Goal: Information Seeking & Learning: Learn about a topic

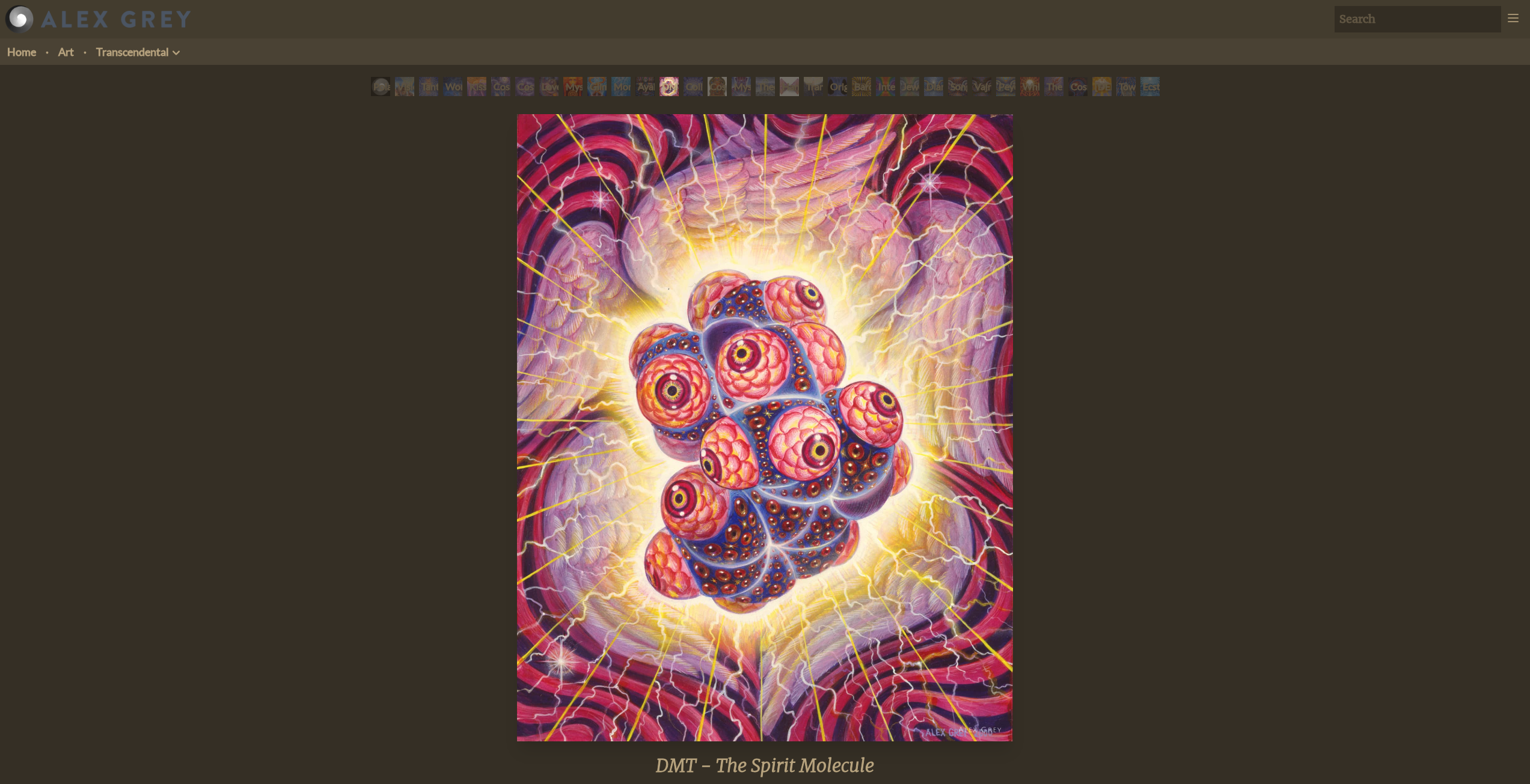
click at [371, 83] on div "Polar Unity Spiral" at bounding box center [381, 87] width 19 height 19
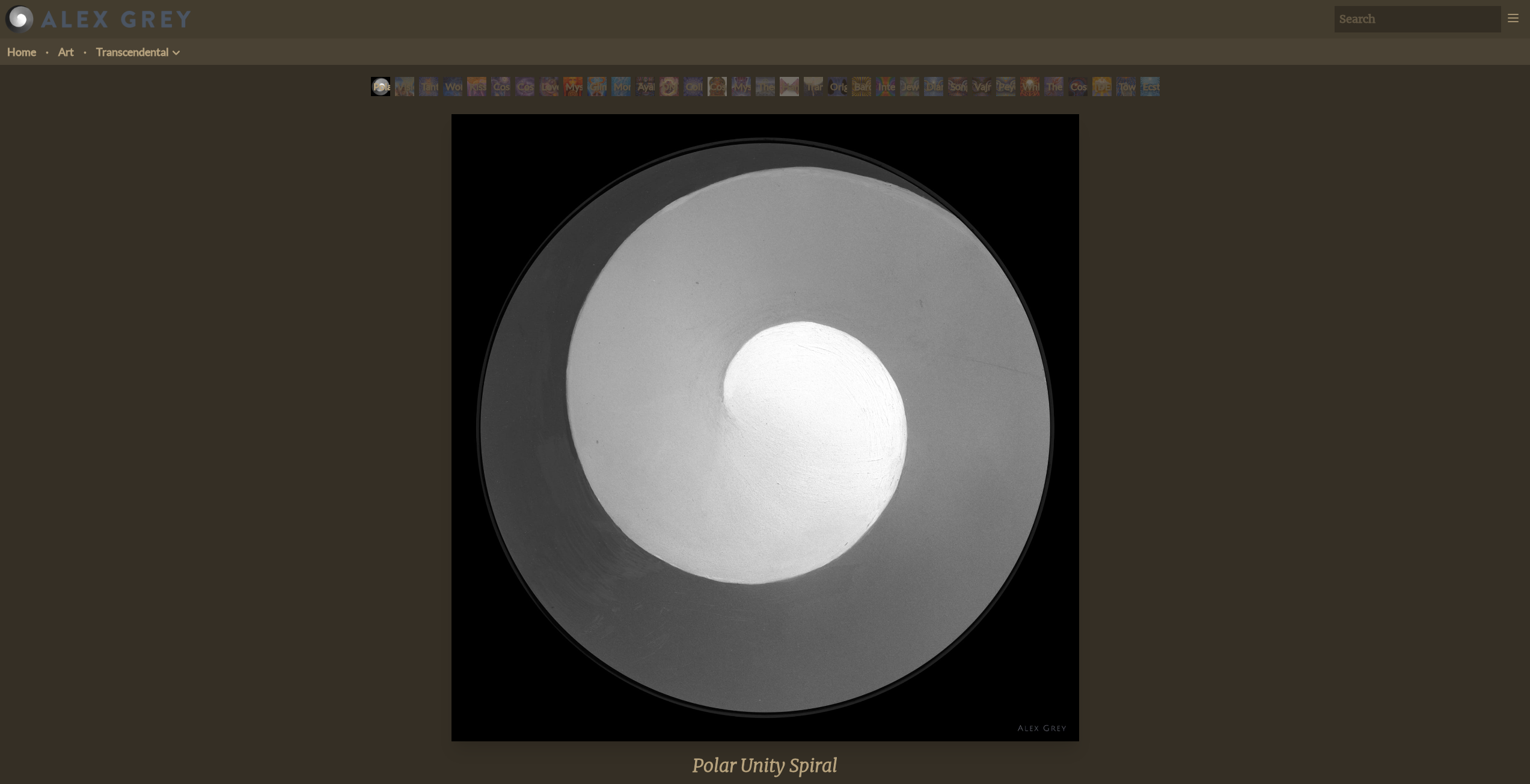
click at [398, 93] on div "Visionary Origin of Language" at bounding box center [405, 87] width 19 height 19
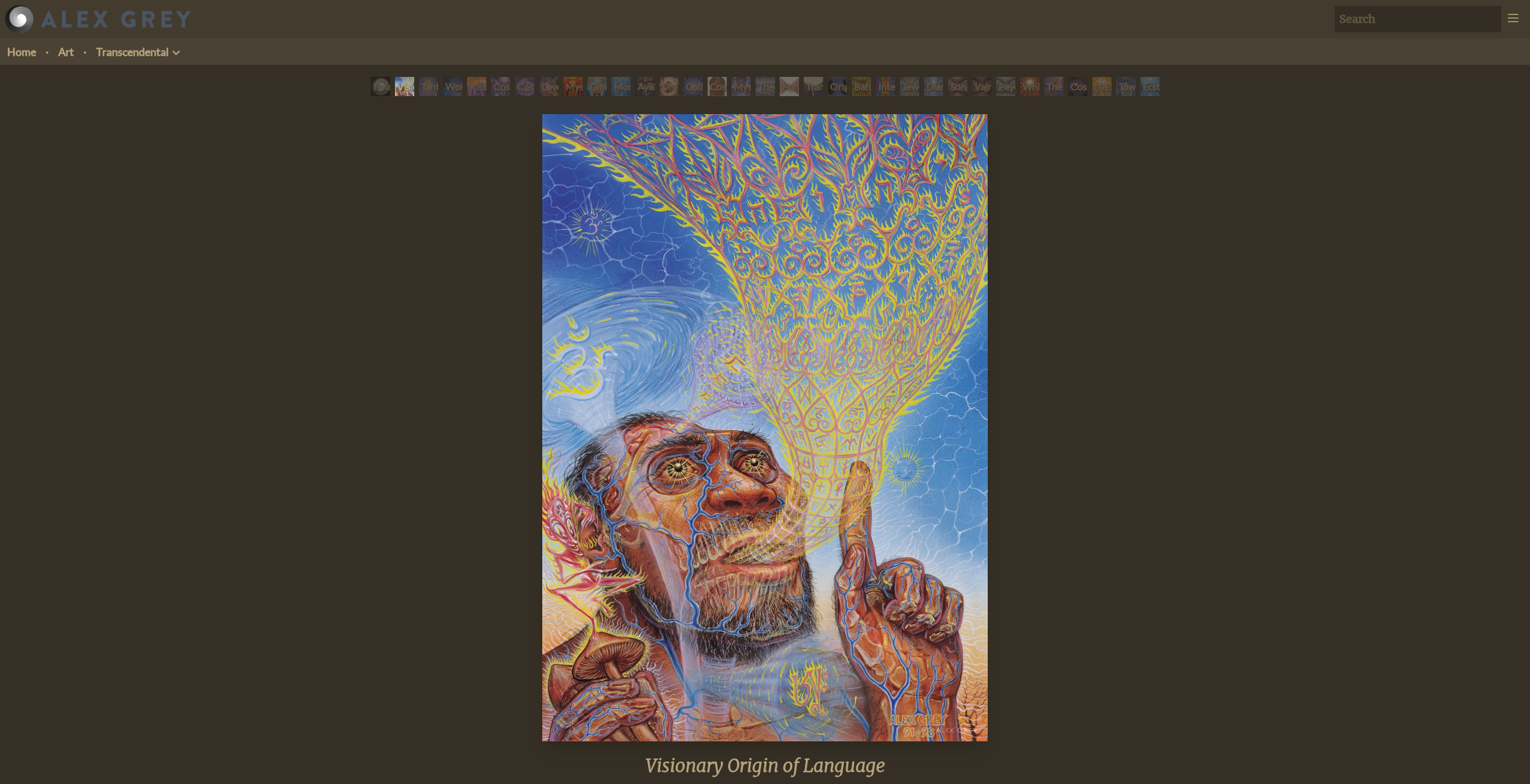
click at [426, 92] on div "Tantra" at bounding box center [429, 87] width 19 height 19
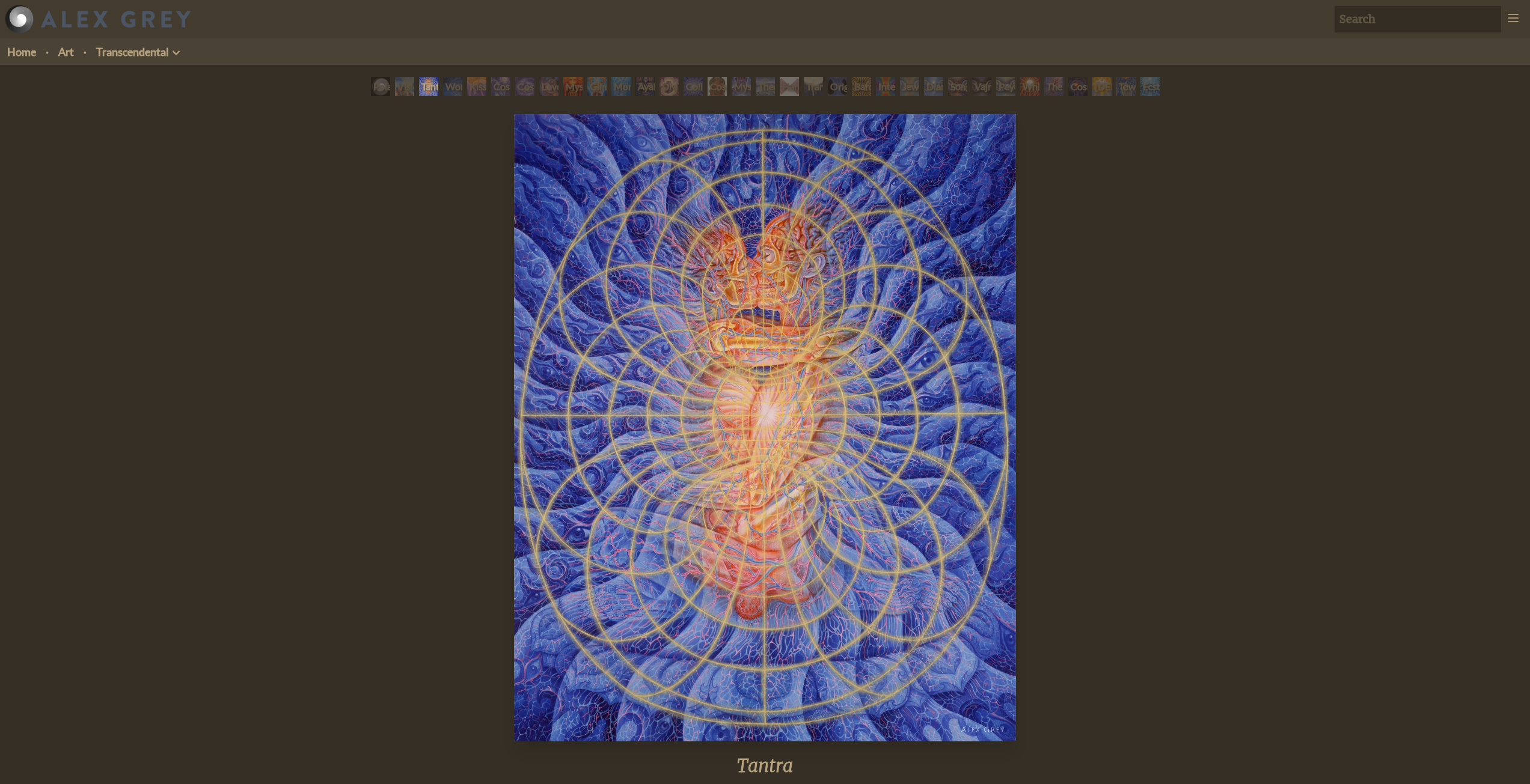
click at [451, 95] on div "Wonder" at bounding box center [453, 87] width 19 height 19
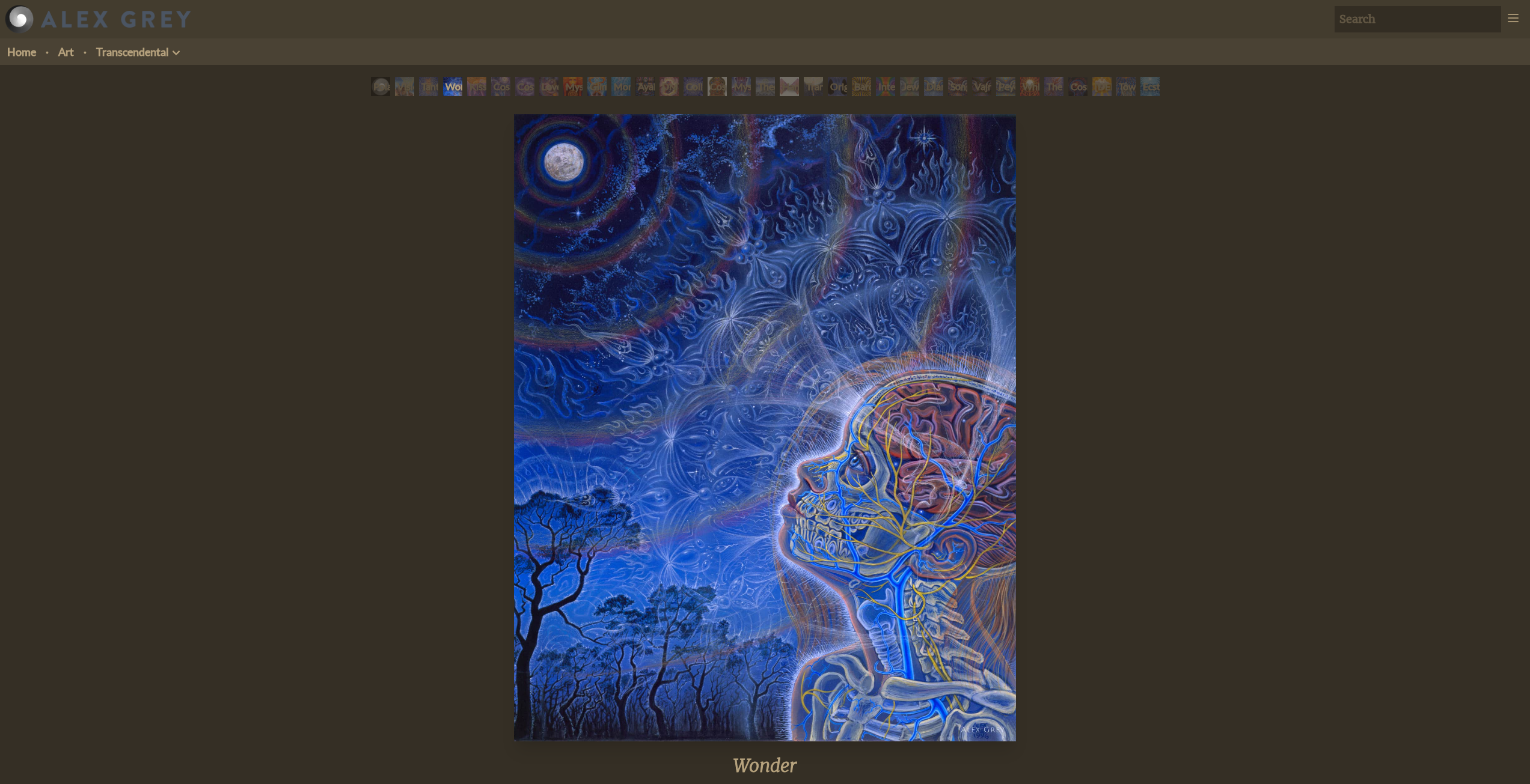
click at [473, 94] on div "Kiss of the [MEDICAL_DATA]" at bounding box center [477, 87] width 19 height 19
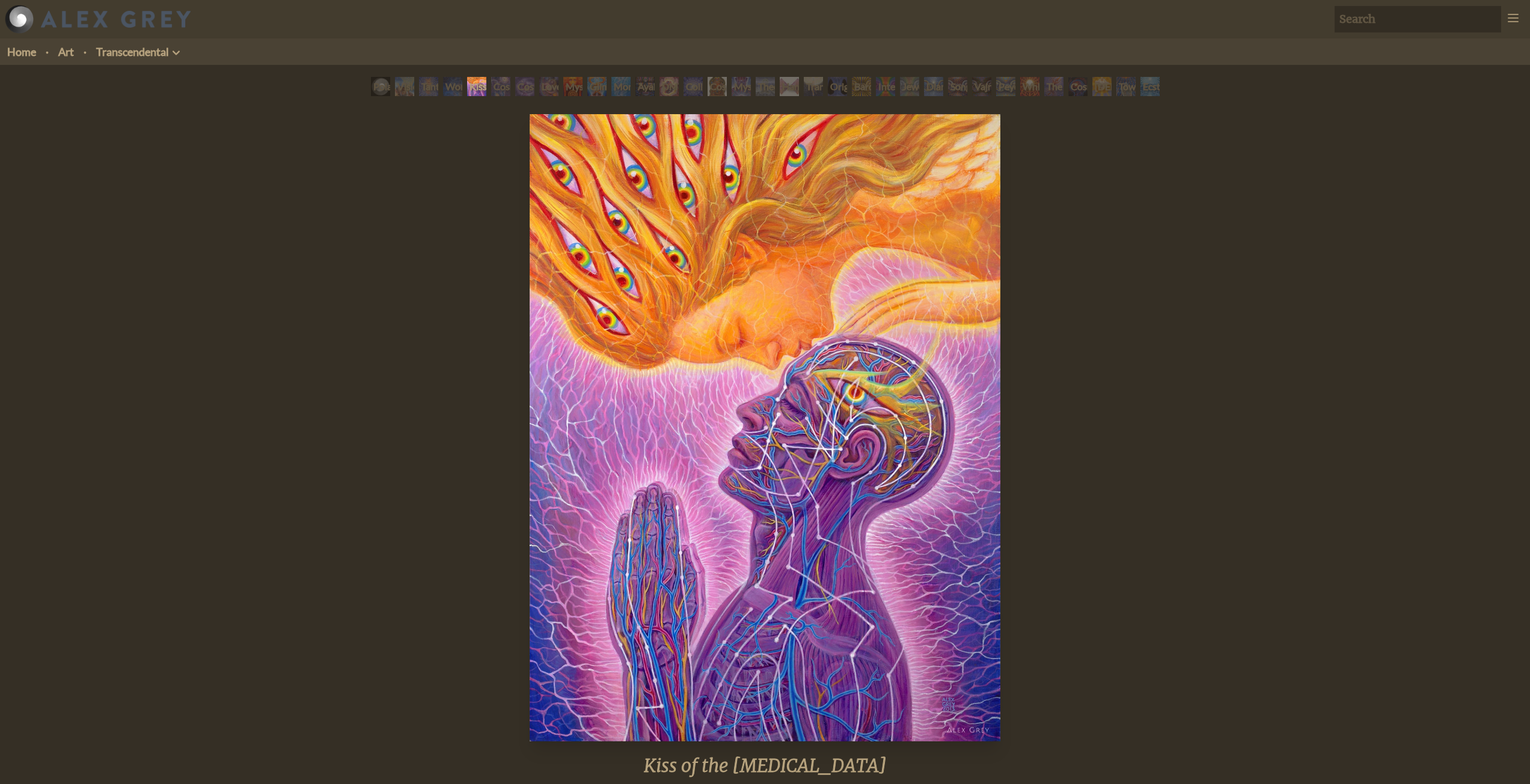
click at [497, 89] on div "Cosmic Creativity" at bounding box center [501, 87] width 19 height 19
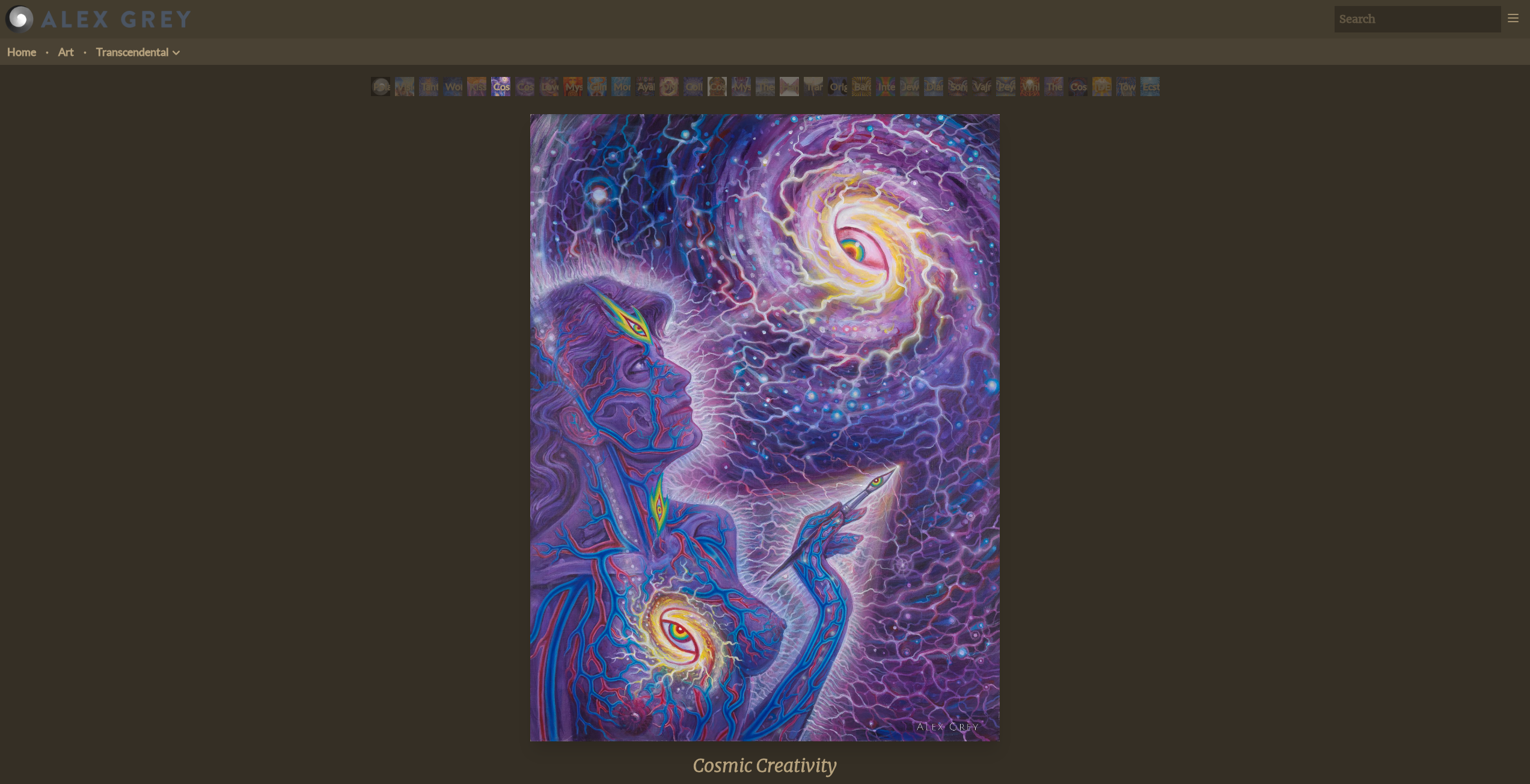
click at [522, 88] on div "Cosmic Artist" at bounding box center [524, 87] width 19 height 19
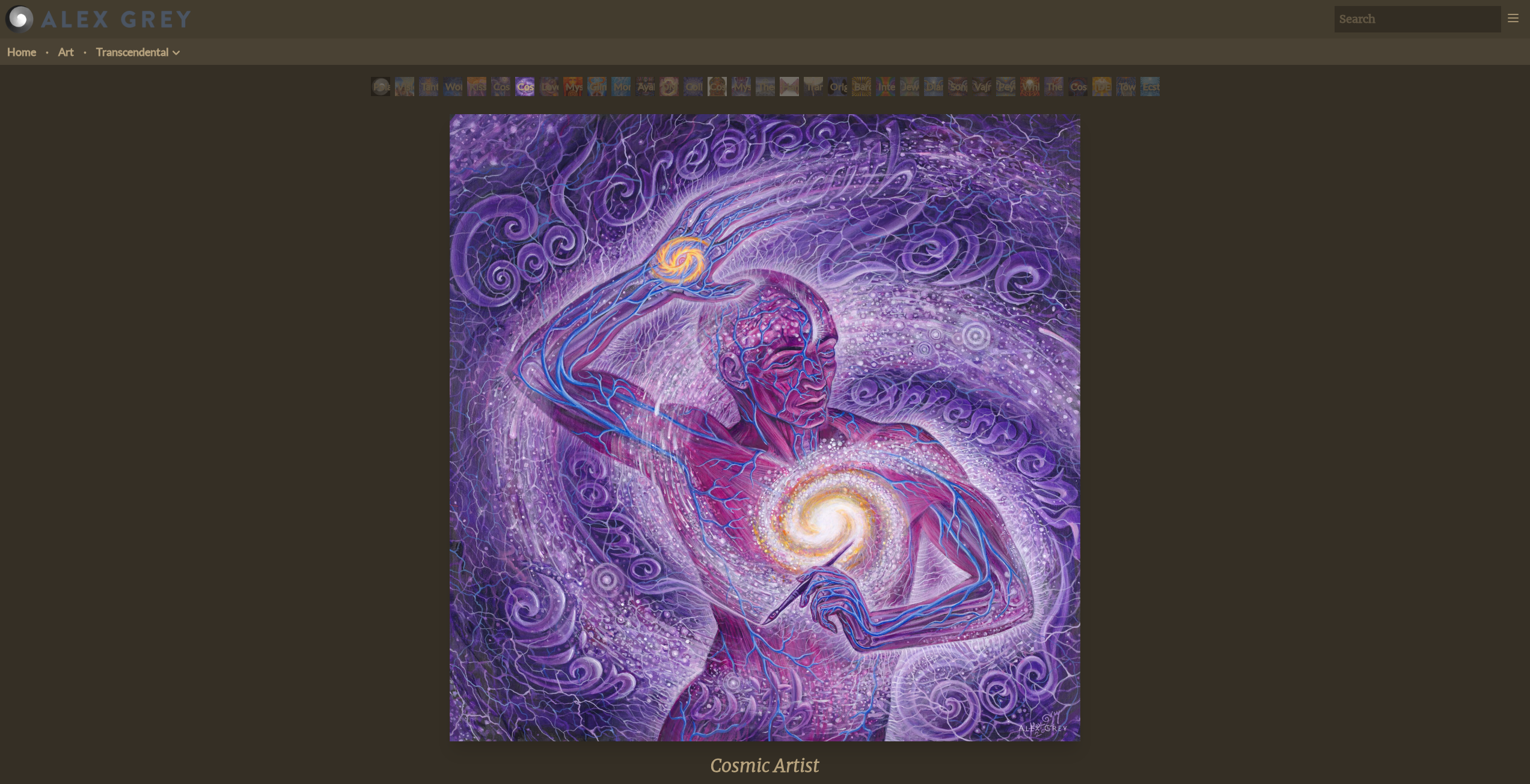
click at [544, 92] on div "Love is a Cosmic Force" at bounding box center [549, 87] width 19 height 19
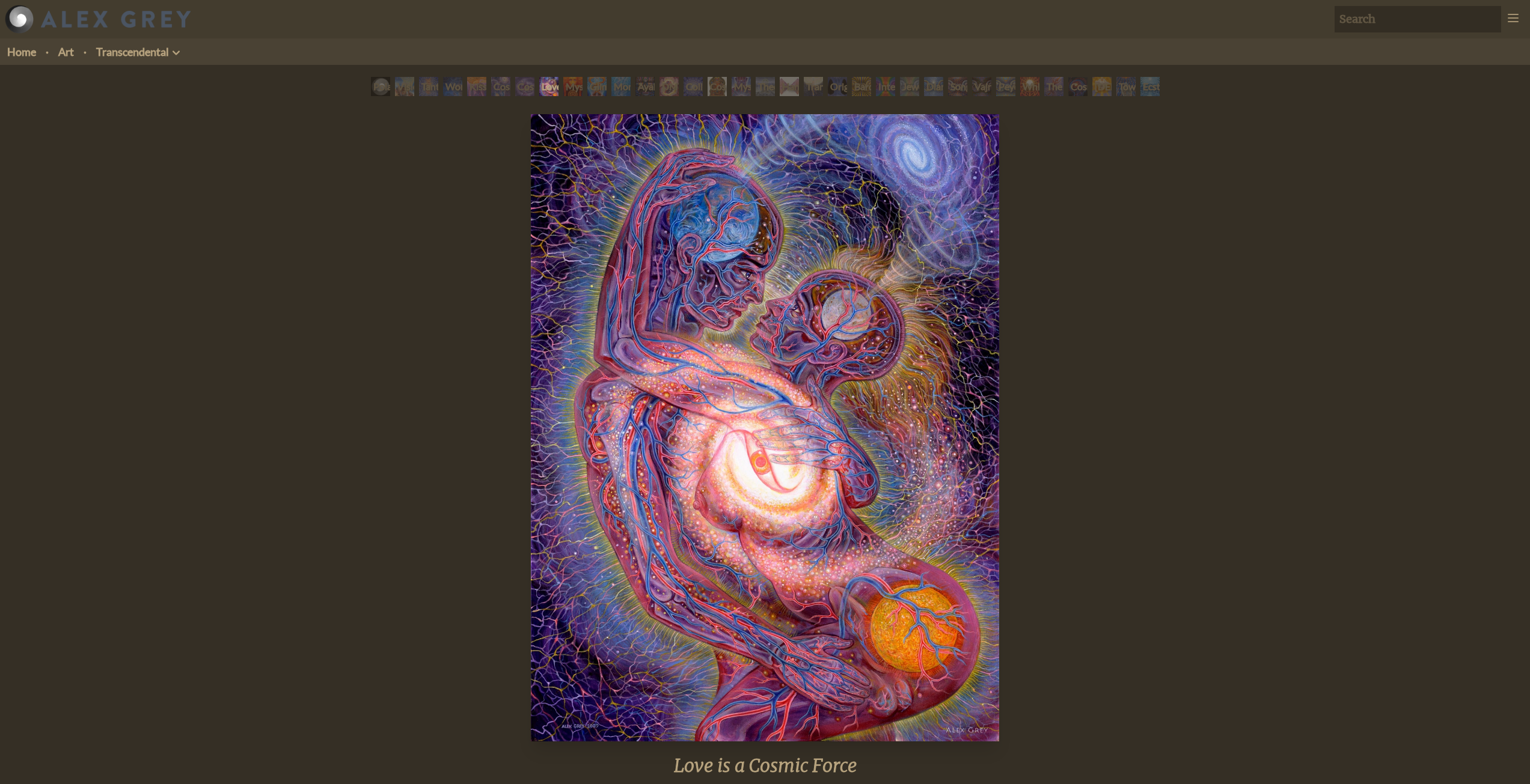
click at [570, 91] on div "Mysteriosa 2" at bounding box center [573, 87] width 19 height 19
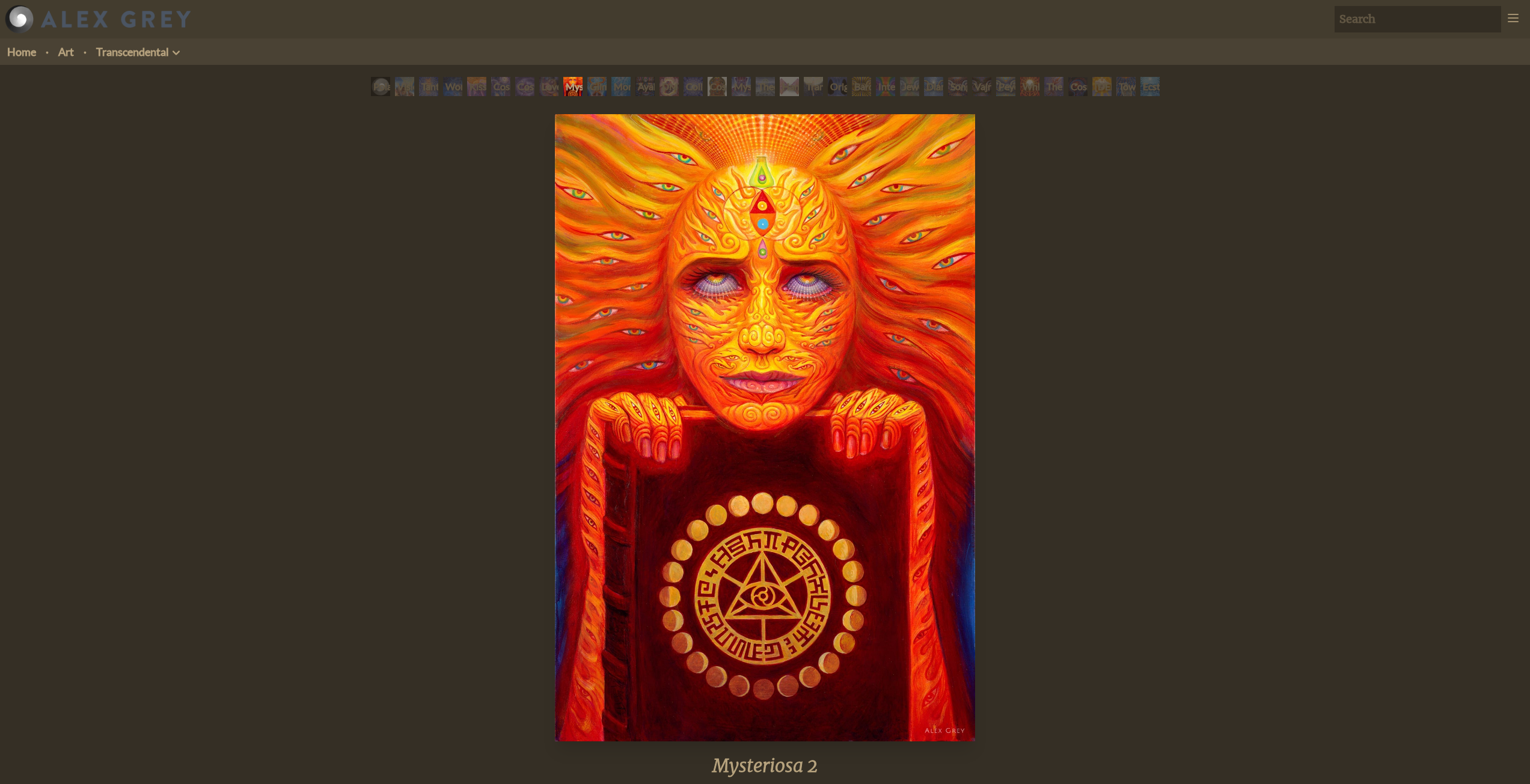
click at [592, 94] on div "Glimpsing the Empyrean" at bounding box center [597, 87] width 19 height 19
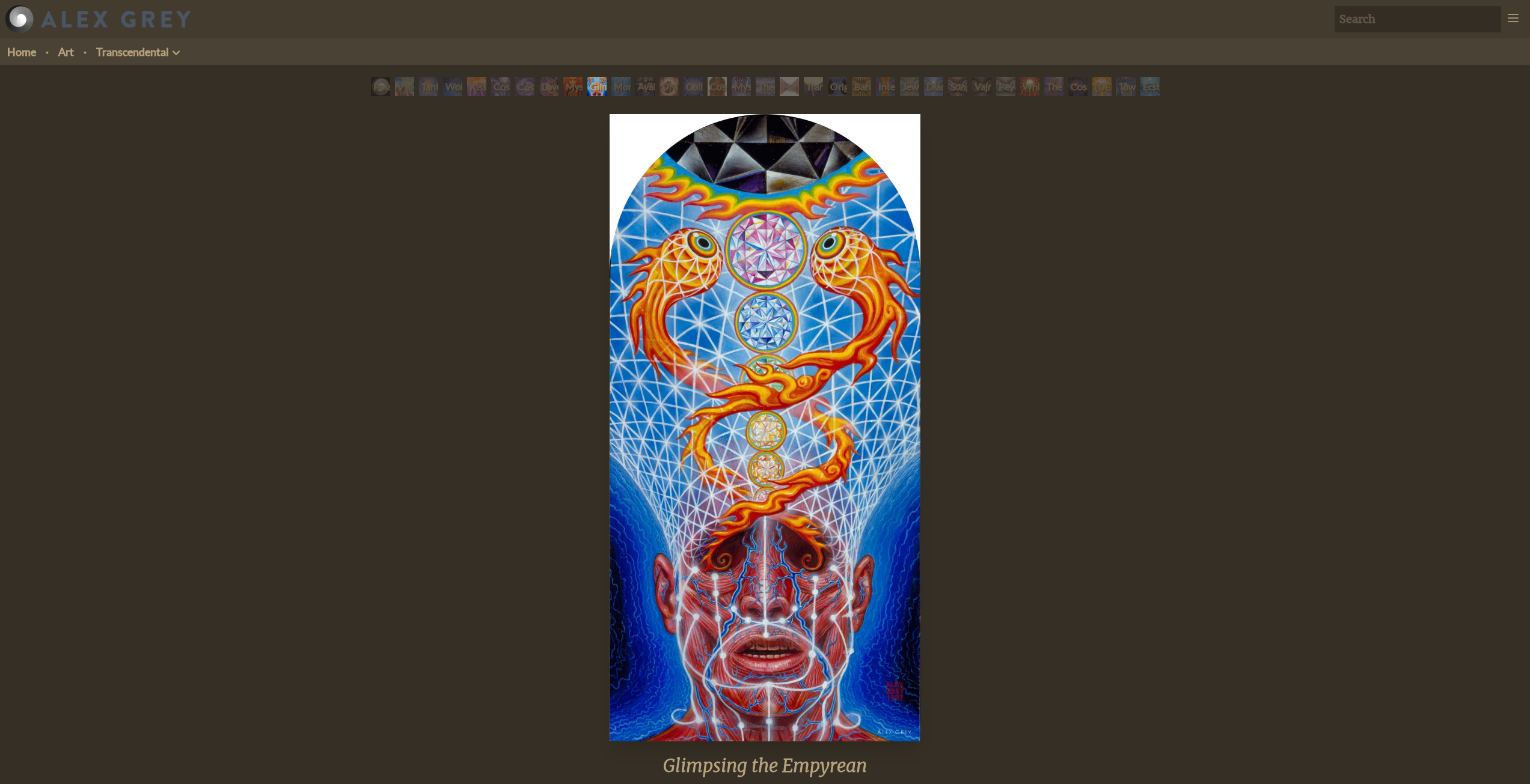
click at [620, 90] on div "Monochord" at bounding box center [621, 87] width 19 height 19
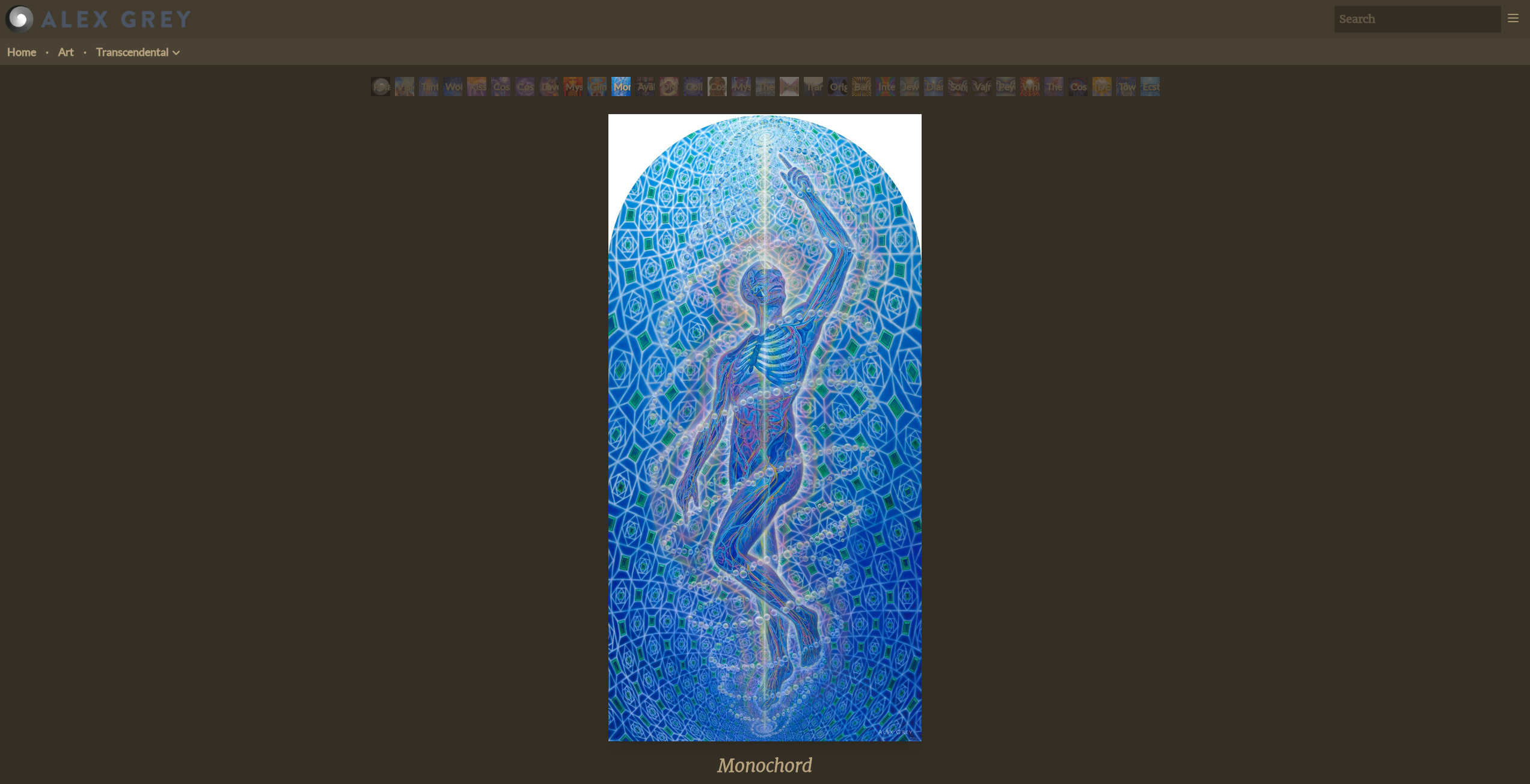
click at [638, 92] on div "Ayahuasca Visitation" at bounding box center [645, 87] width 19 height 19
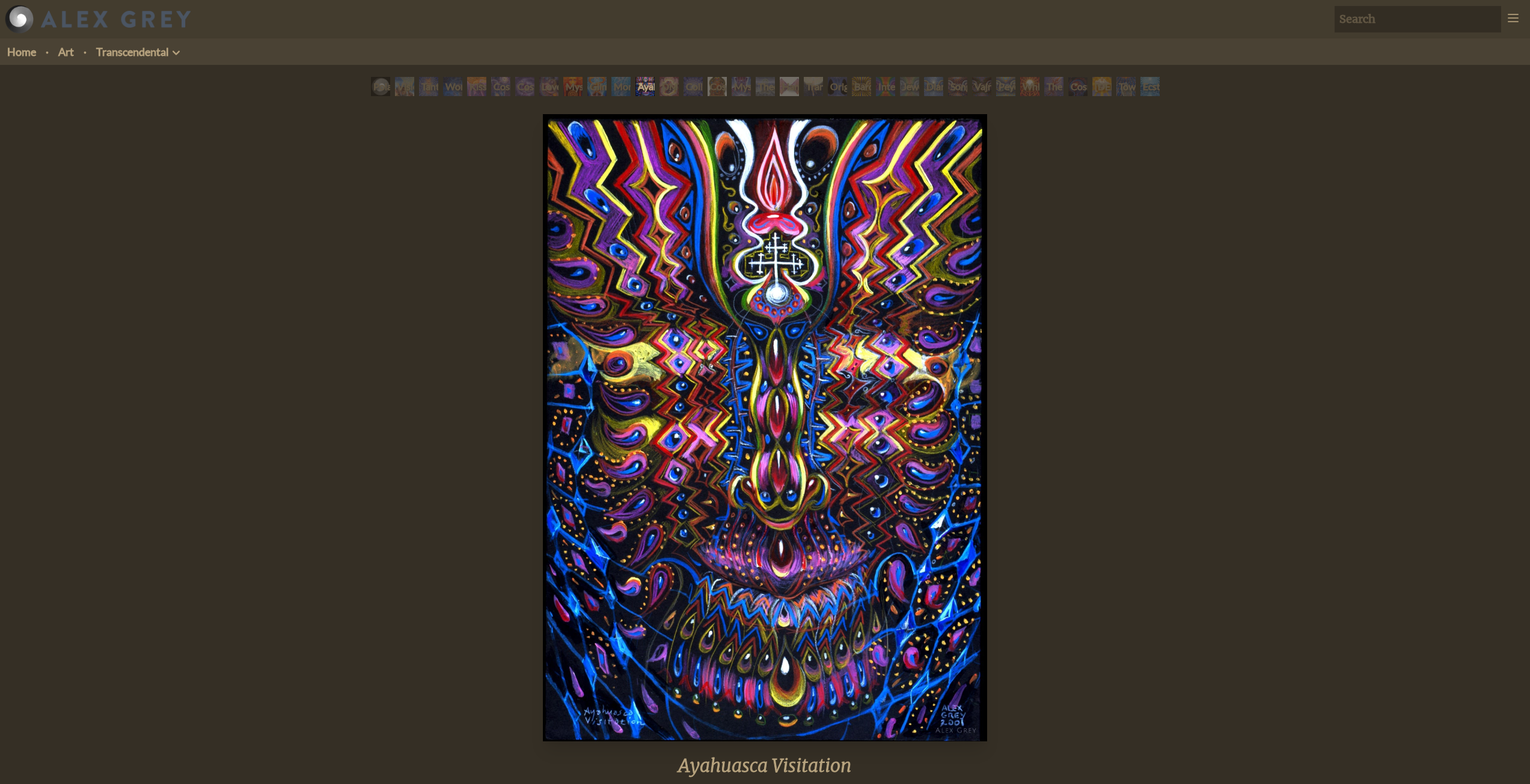
click at [667, 92] on div "DMT - The Spirit Molecule" at bounding box center [669, 87] width 19 height 19
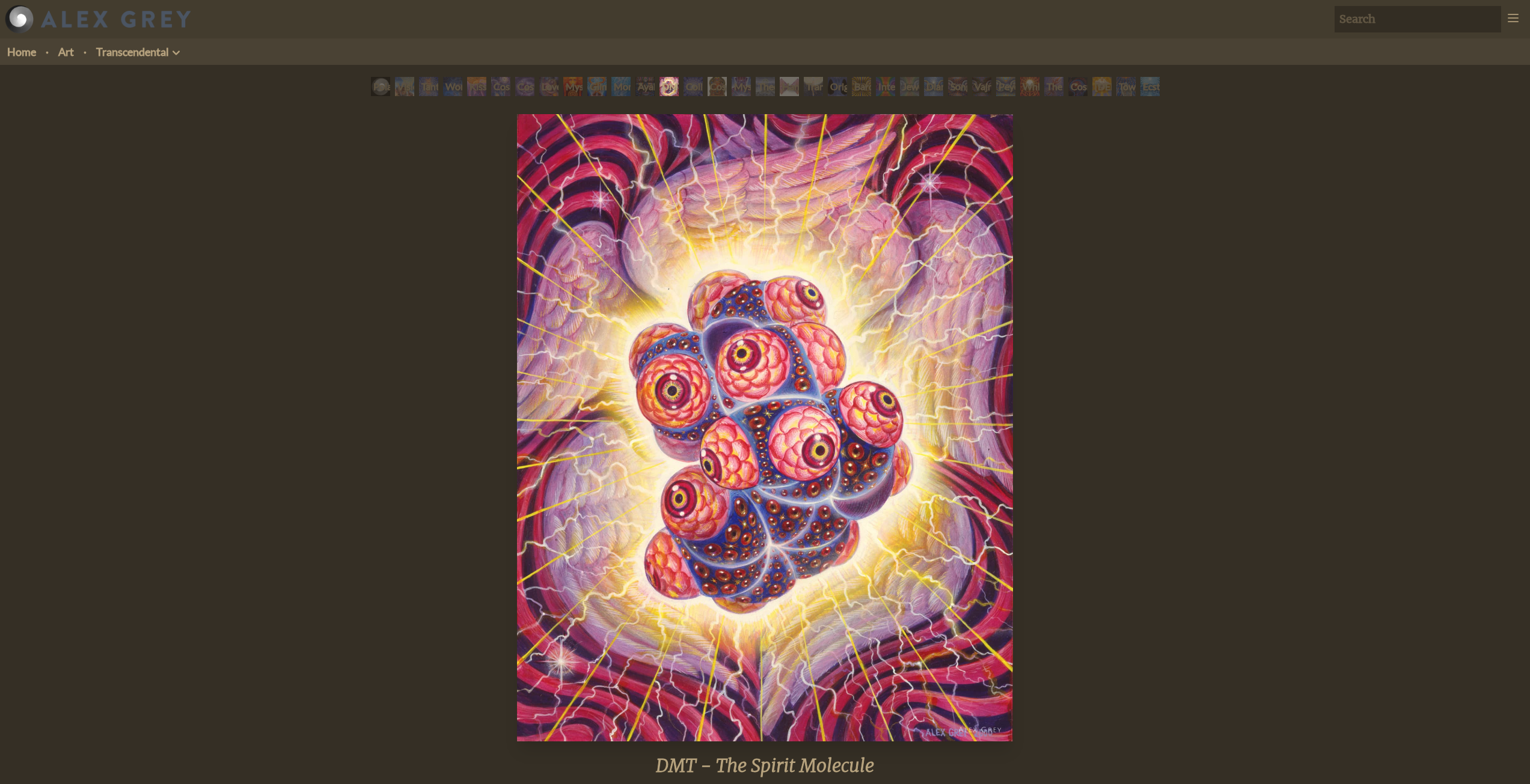
click at [693, 93] on div "Collective Vision" at bounding box center [694, 87] width 19 height 19
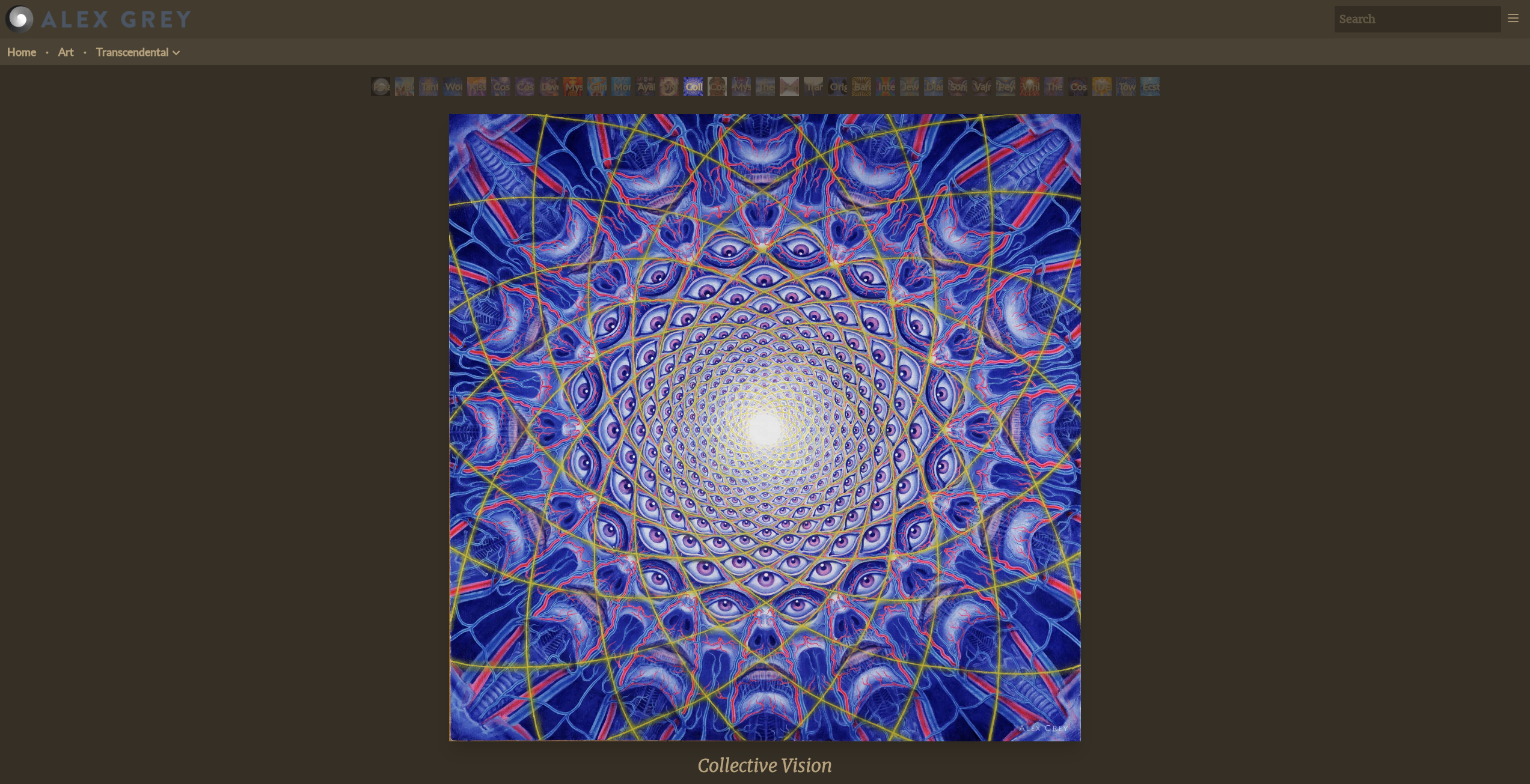
click at [717, 92] on div "Cosmic [DEMOGRAPHIC_DATA]" at bounding box center [718, 87] width 19 height 19
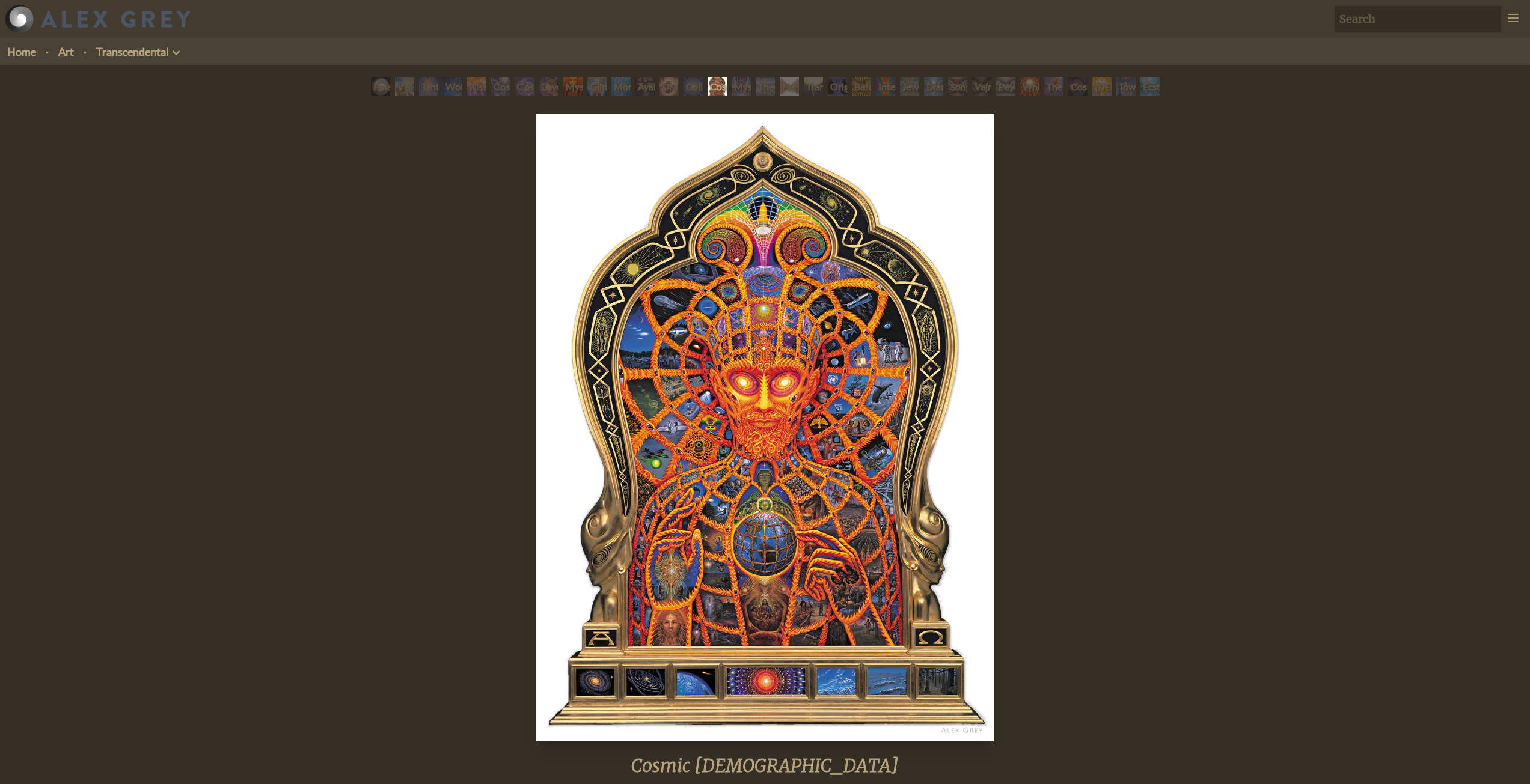
click at [796, 311] on img "15 / 33" at bounding box center [765, 428] width 458 height 628
click at [731, 94] on div "Mystic Eye" at bounding box center [741, 87] width 19 height 19
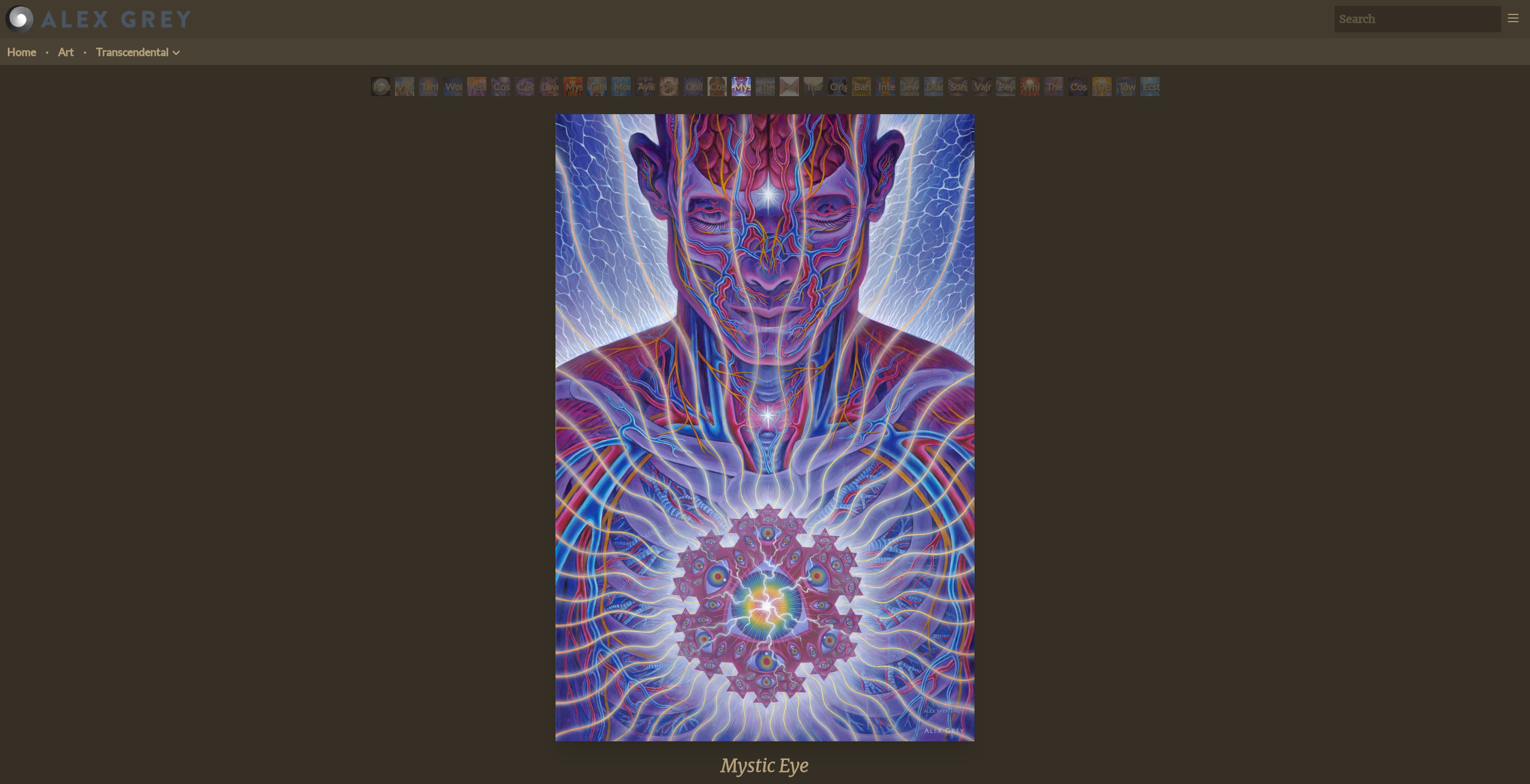
click at [762, 93] on div "Theologue" at bounding box center [765, 87] width 19 height 19
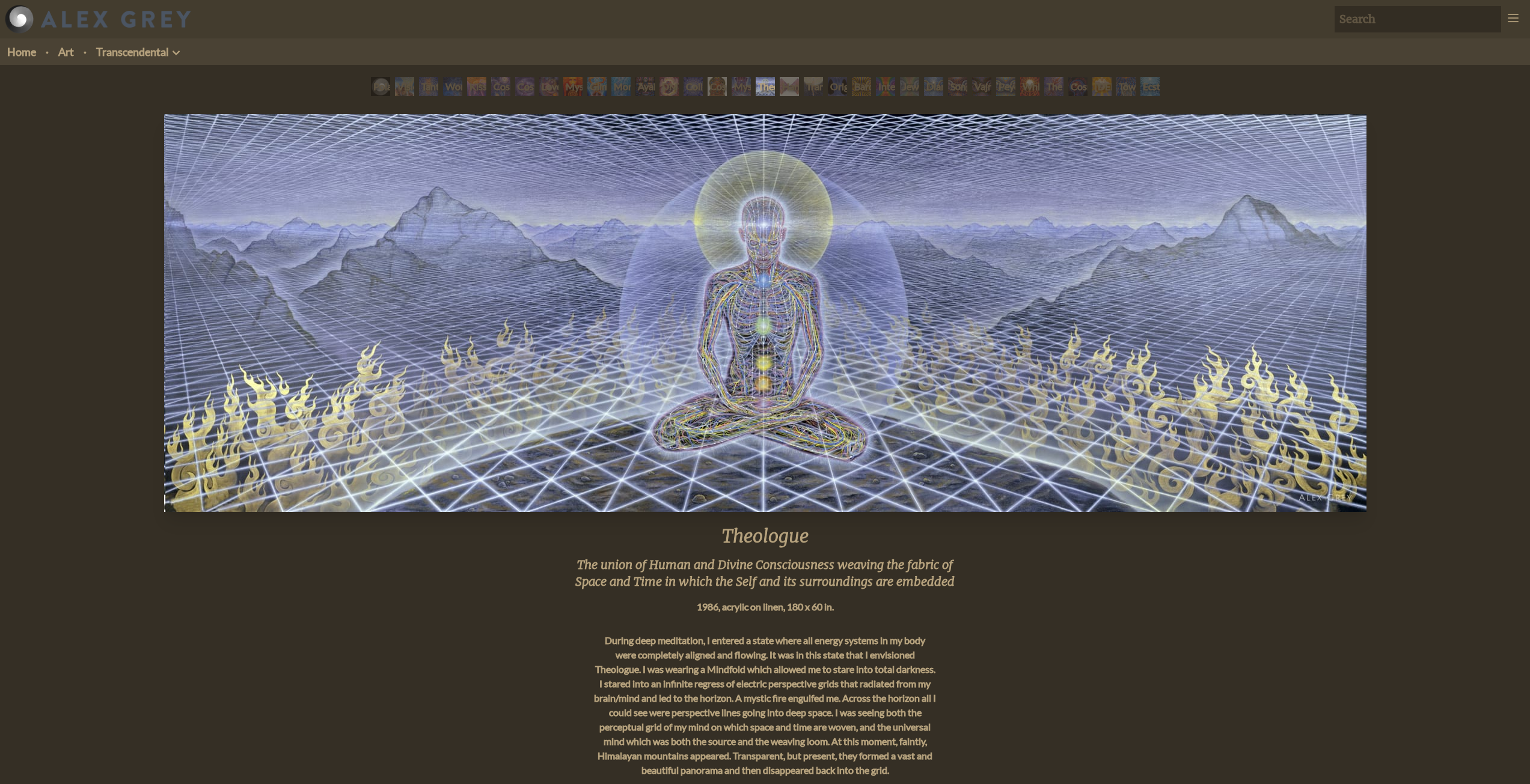
click at [786, 95] on div "Hands that See" at bounding box center [789, 87] width 19 height 19
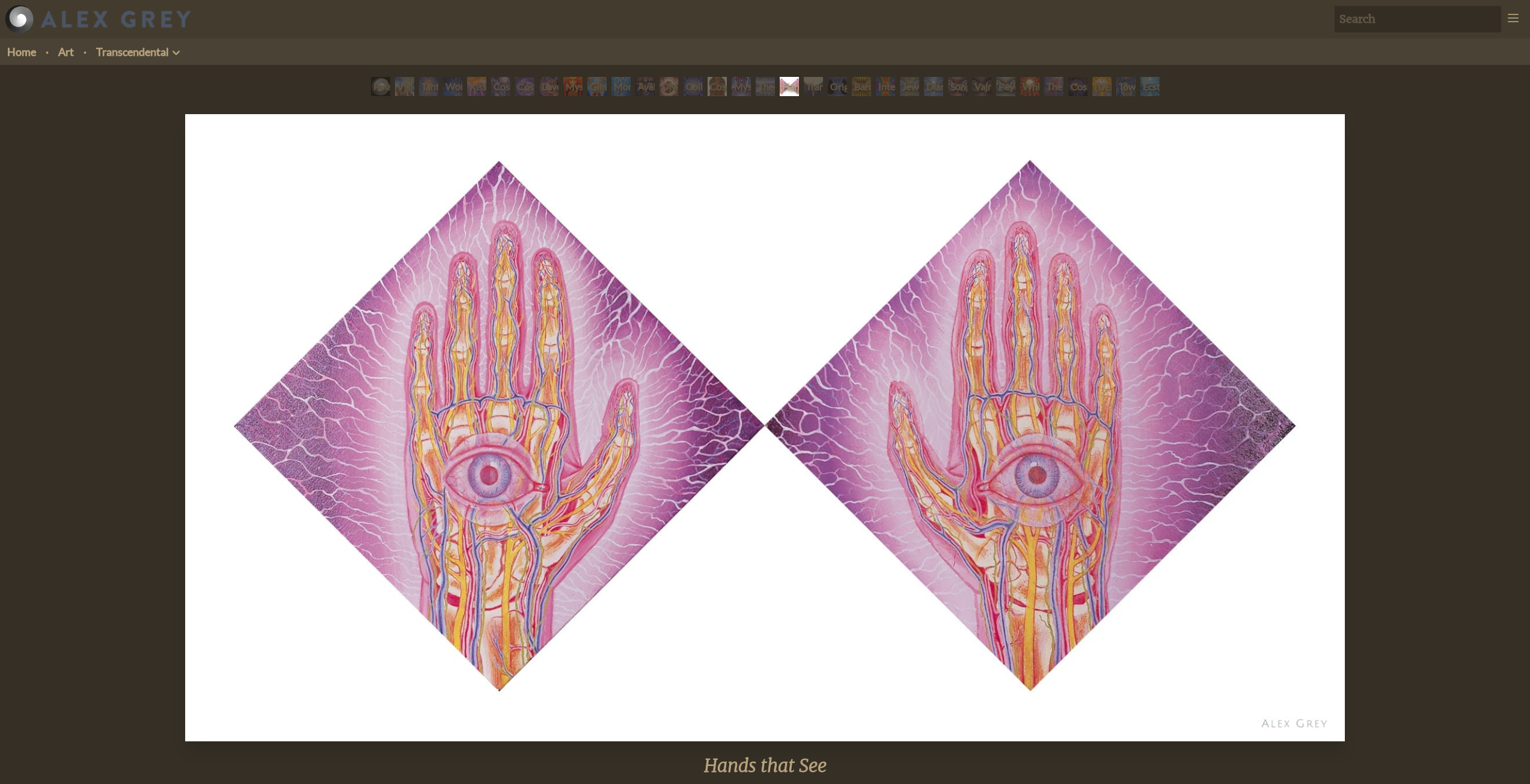
click at [811, 95] on div "Transfiguration" at bounding box center [813, 87] width 19 height 19
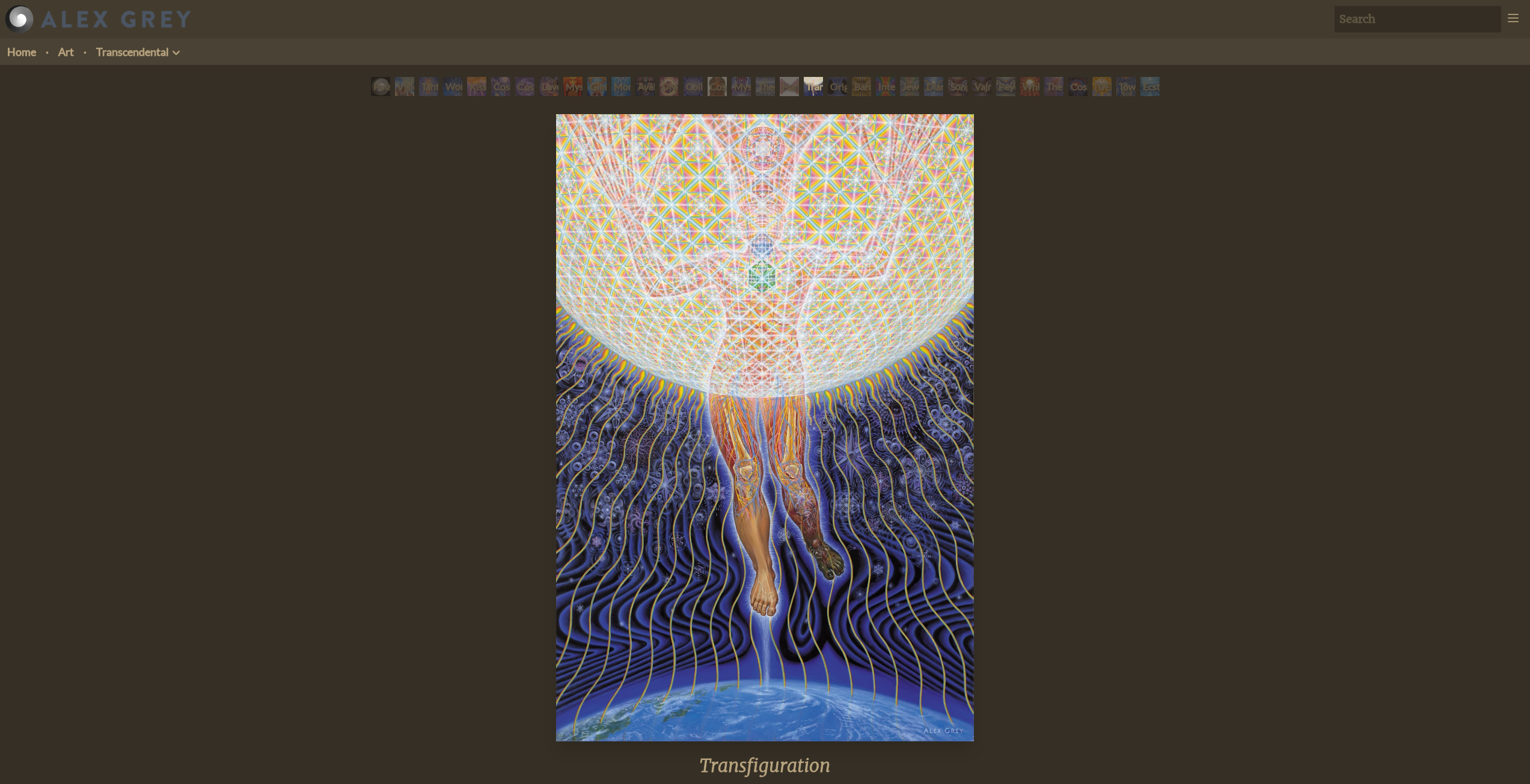
click at [799, 90] on div "Hands that See" at bounding box center [789, 87] width 19 height 19
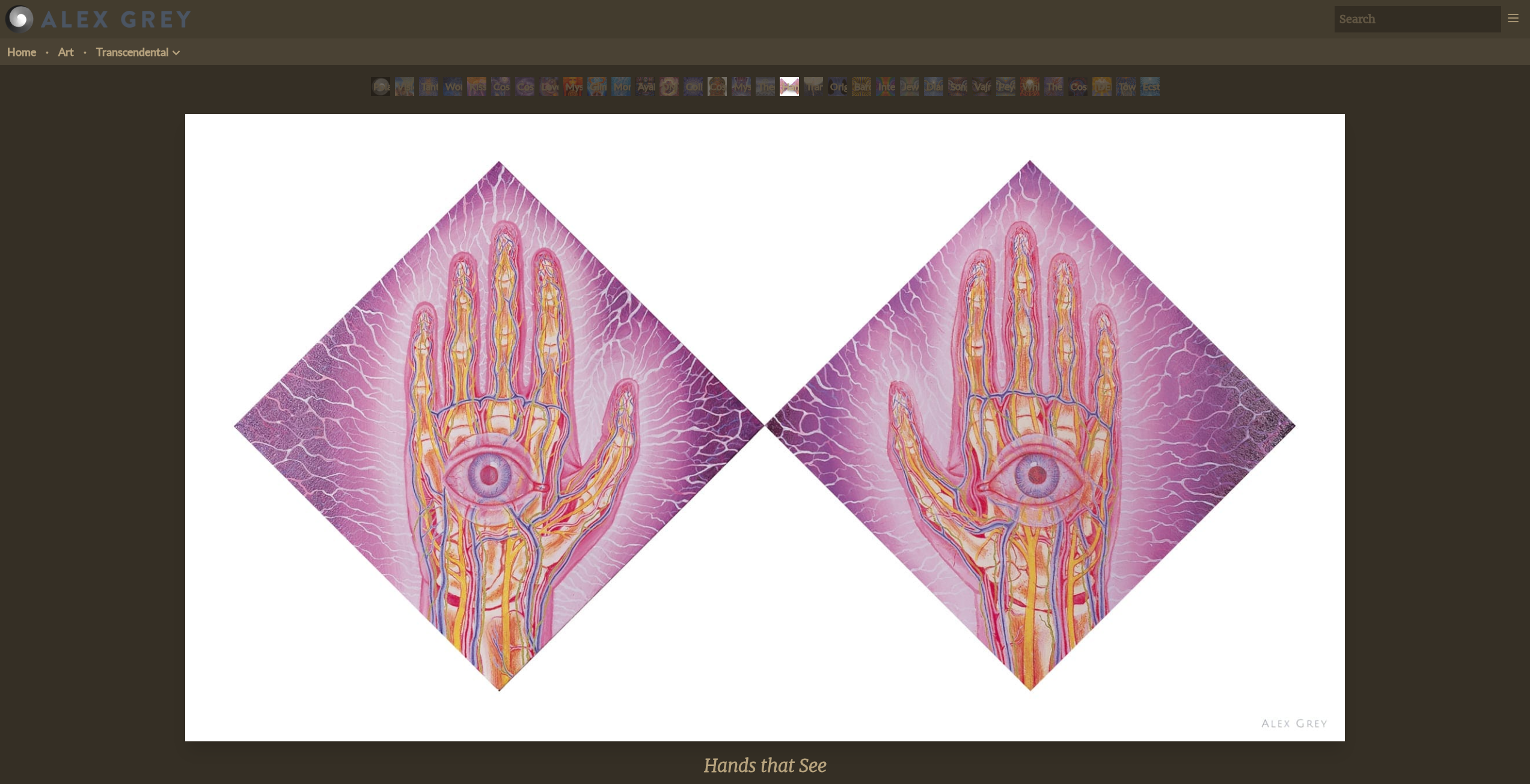
click at [832, 94] on div "Original Face" at bounding box center [837, 87] width 19 height 19
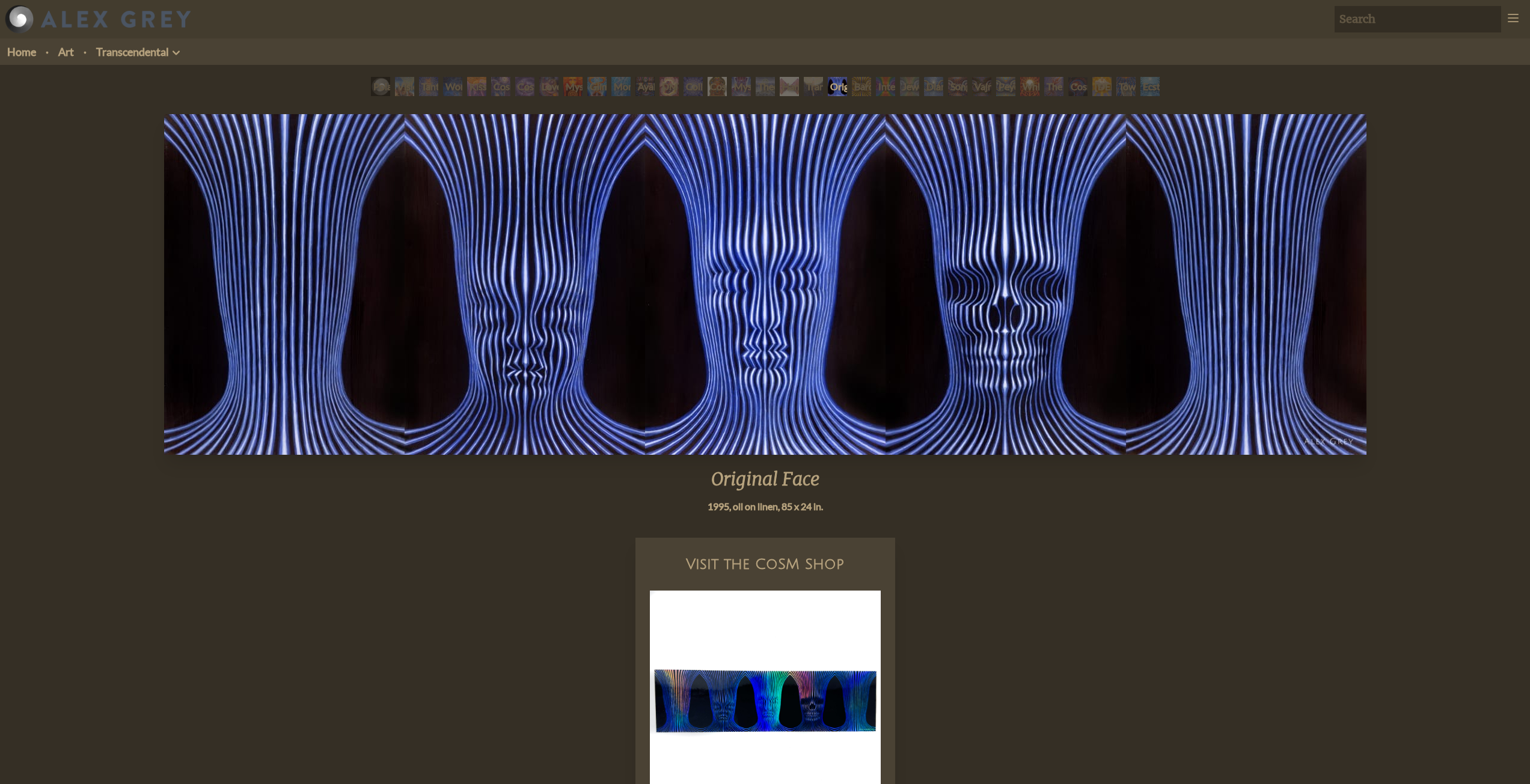
click at [856, 92] on div "Bardo Being" at bounding box center [862, 87] width 19 height 19
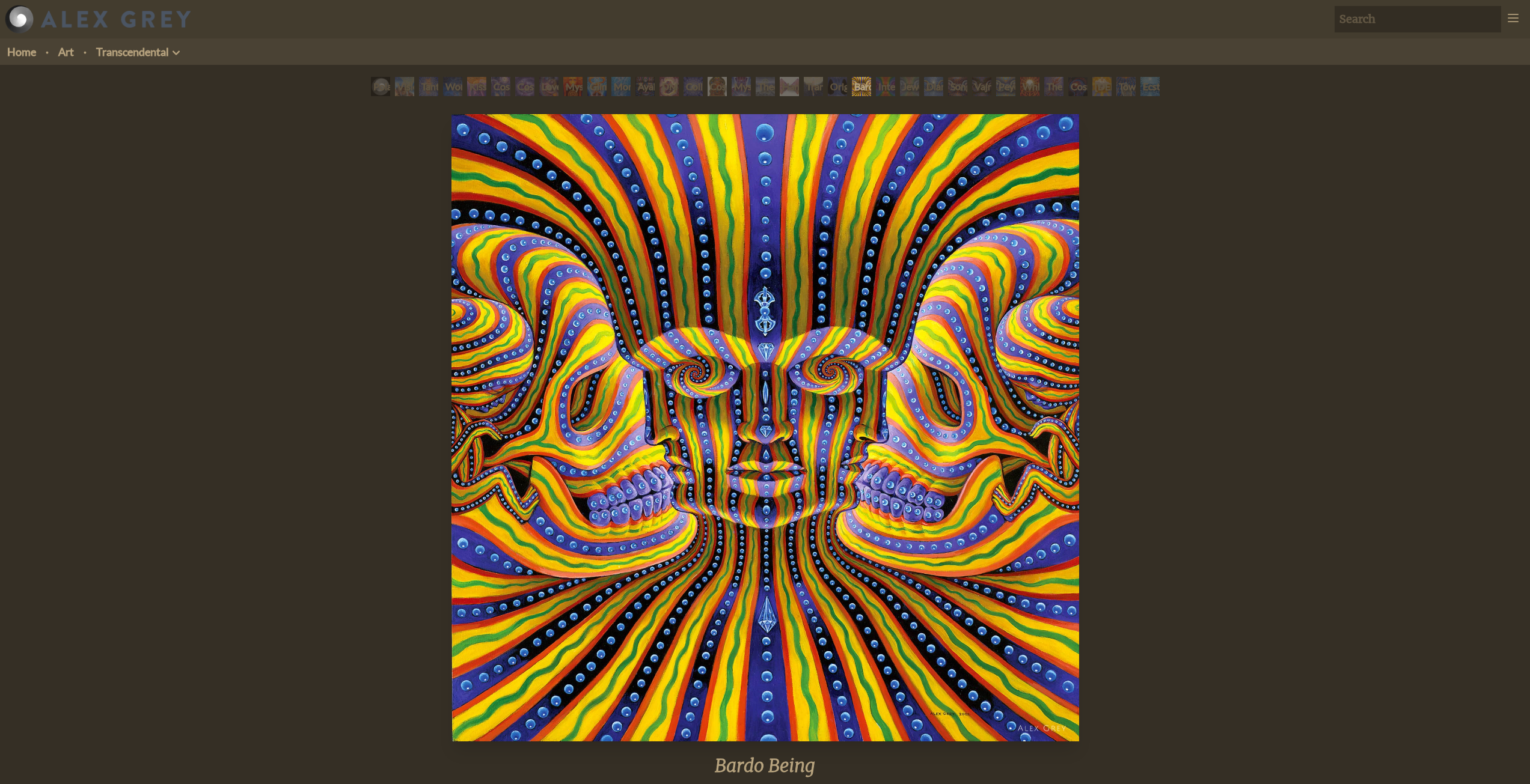
click at [880, 95] on div "Interbeing" at bounding box center [886, 87] width 19 height 19
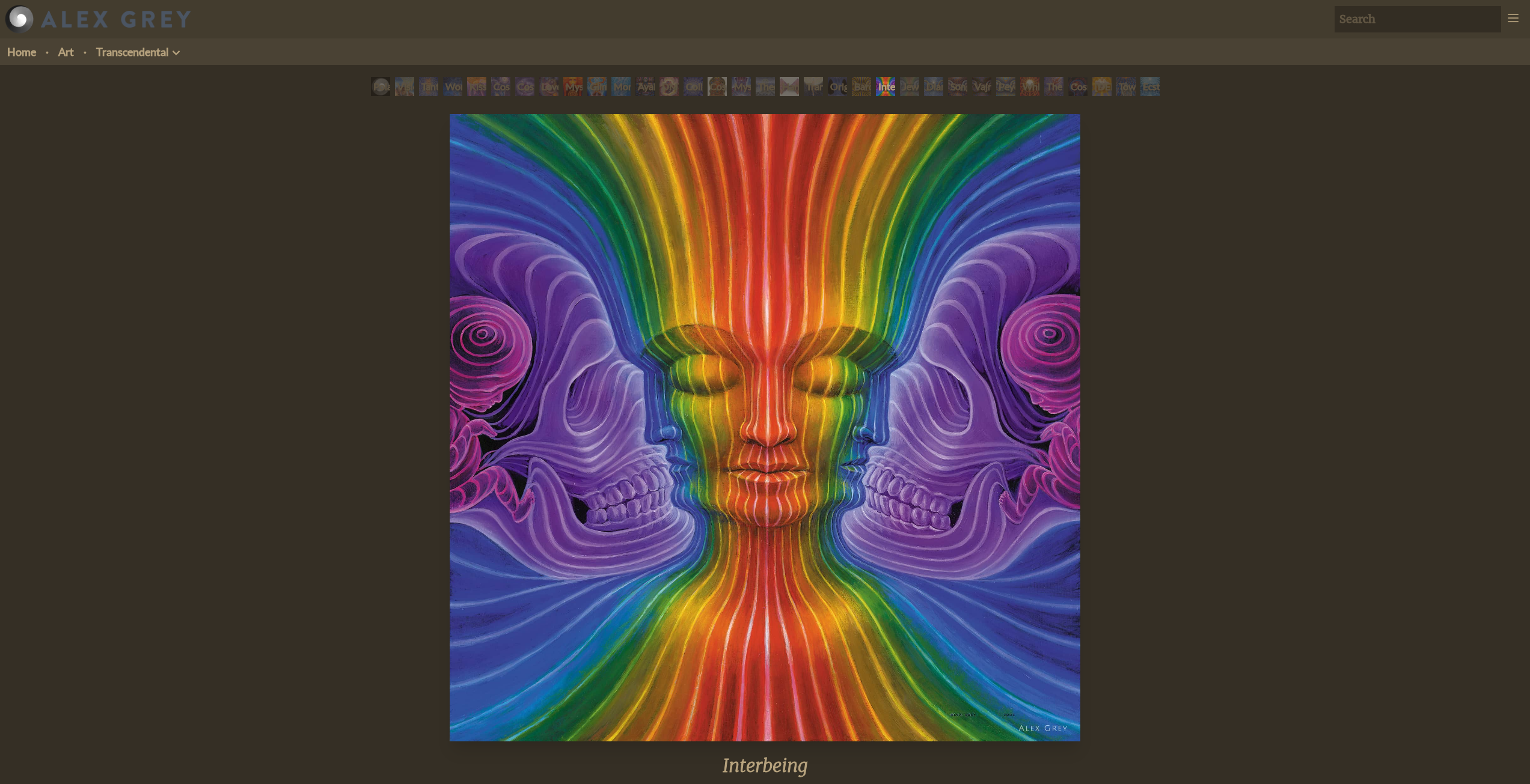
click at [865, 93] on div "Bardo Being" at bounding box center [862, 87] width 19 height 19
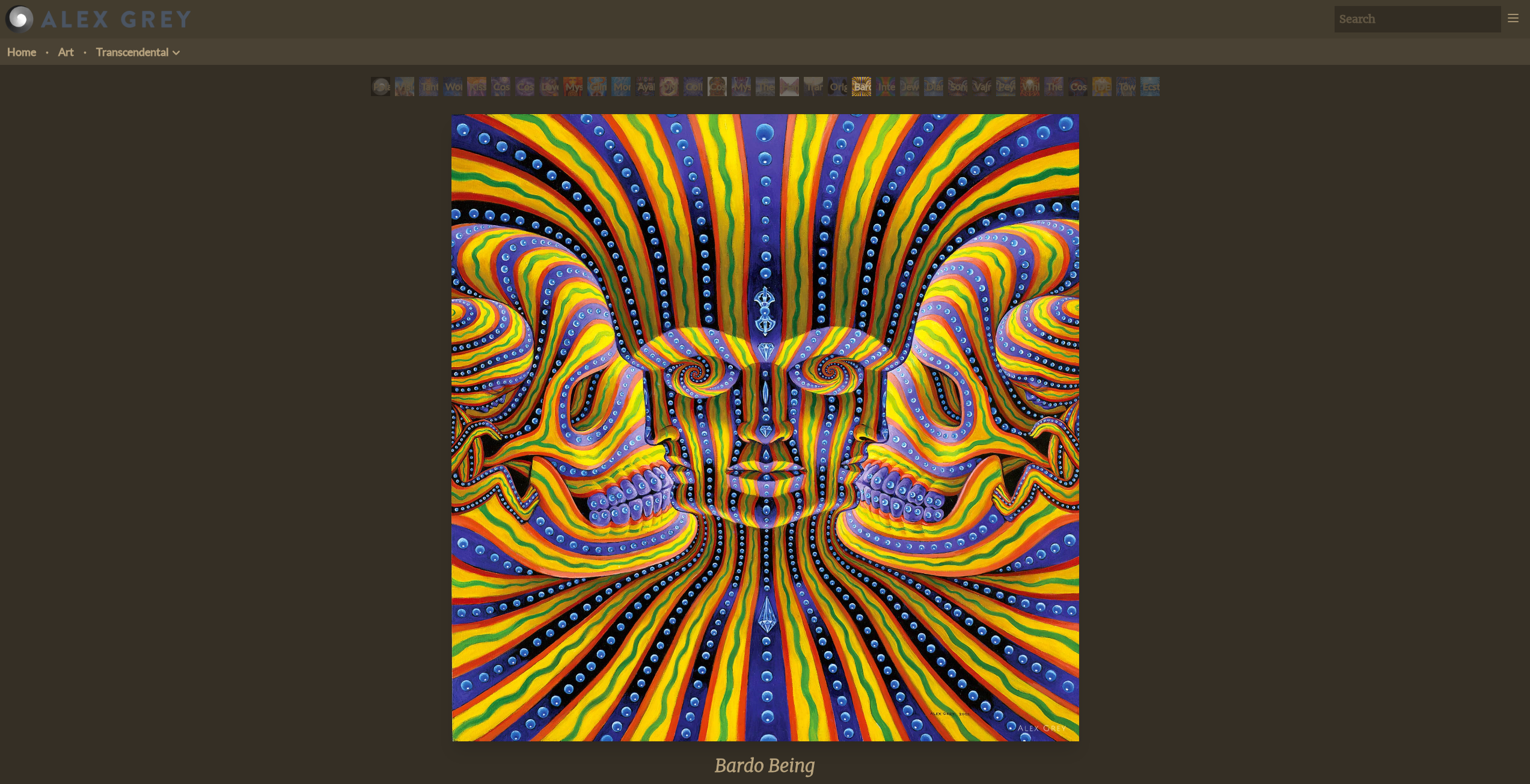
click at [886, 93] on div "Interbeing" at bounding box center [886, 87] width 19 height 19
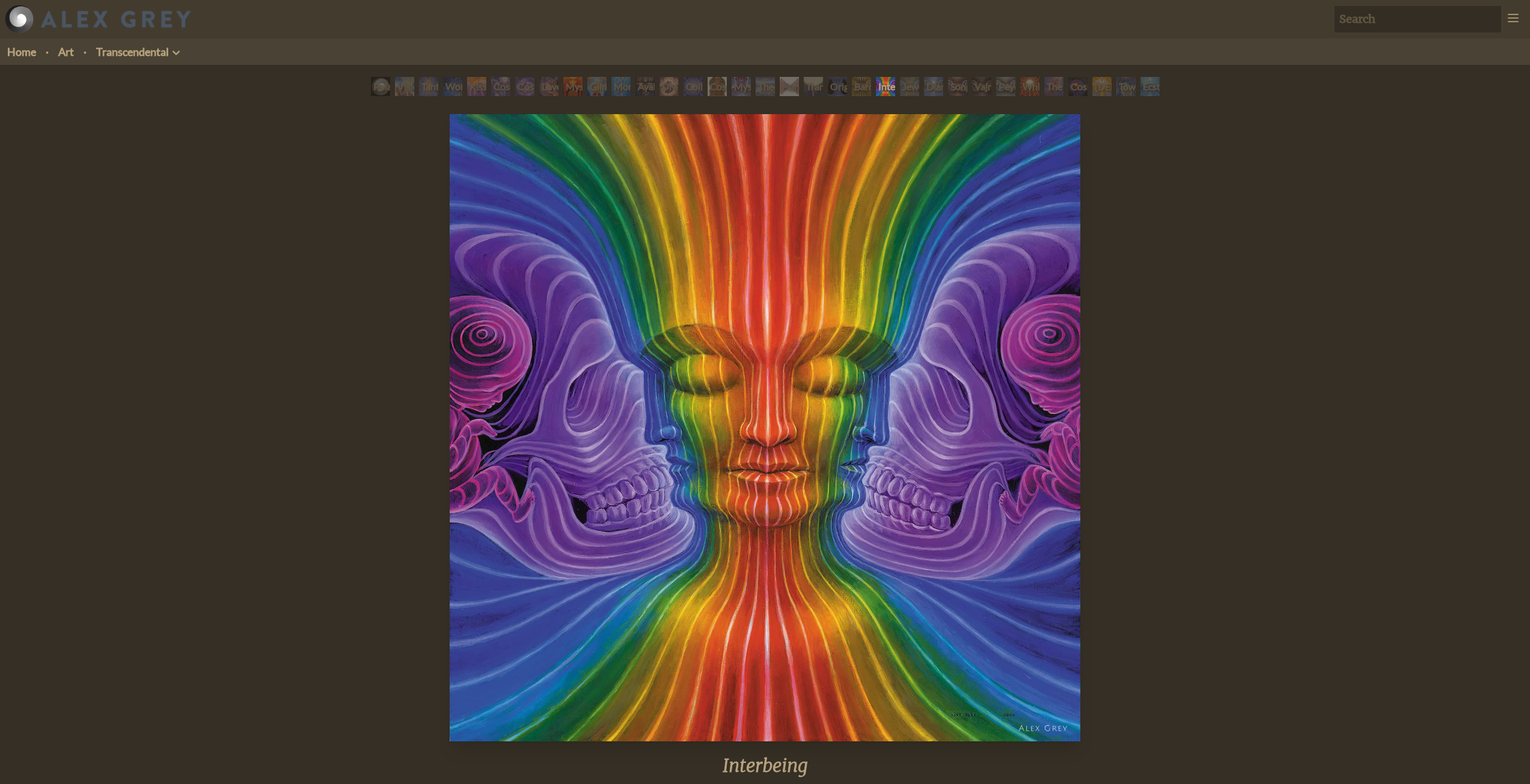
click at [906, 94] on div "Jewel Being" at bounding box center [910, 87] width 19 height 19
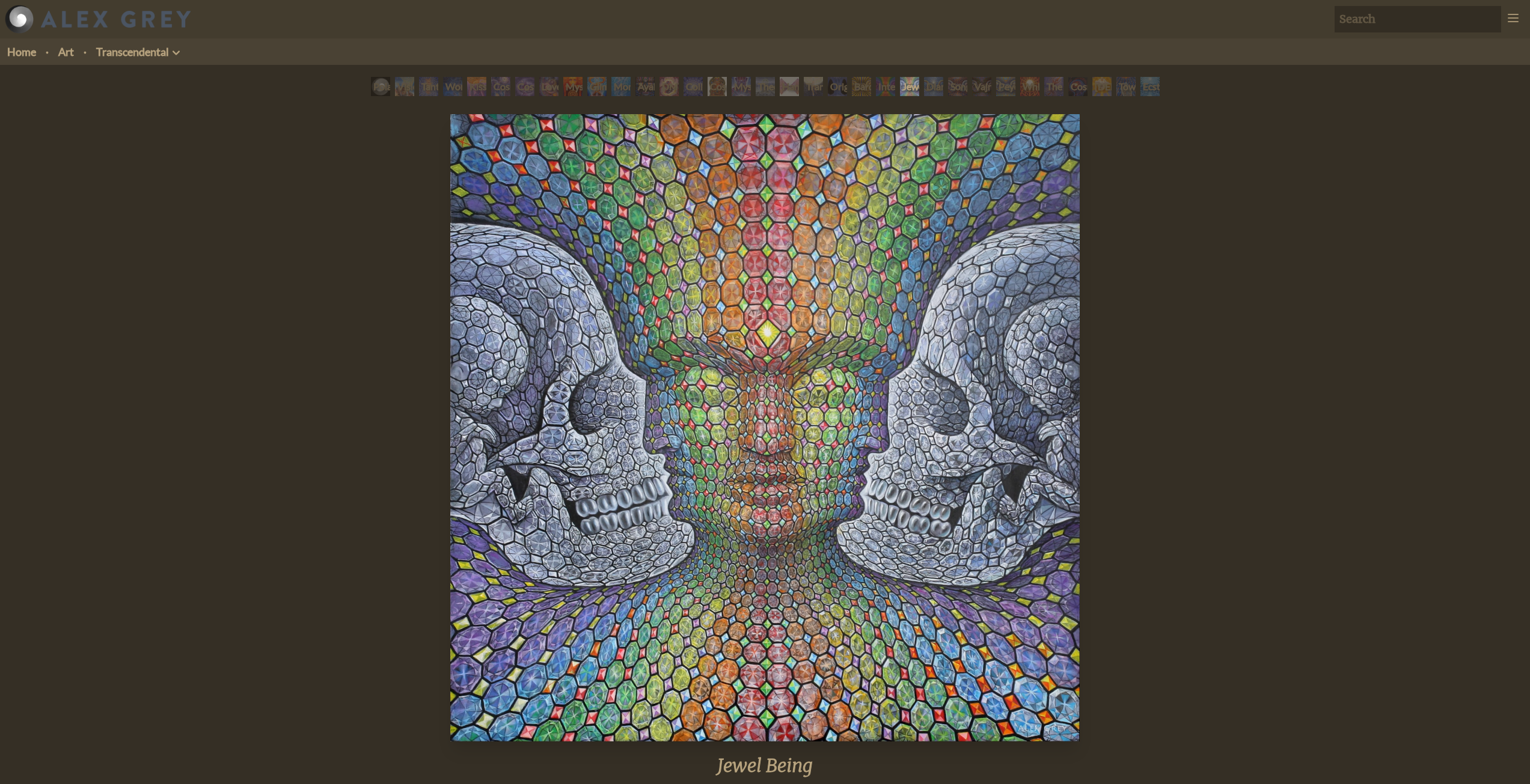
click at [930, 93] on div "Diamond Being" at bounding box center [934, 87] width 19 height 19
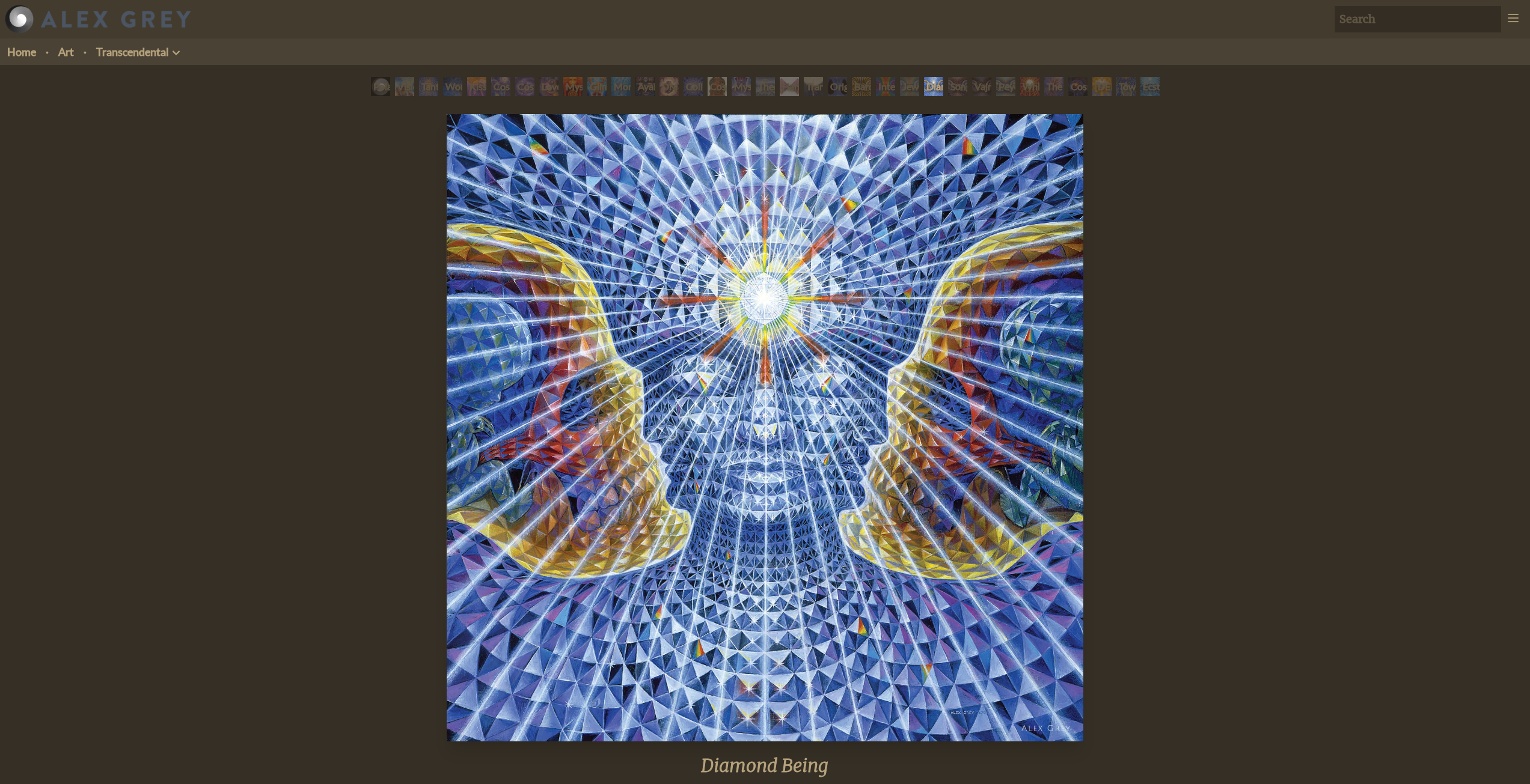
click at [951, 90] on div "Song of Vajra Being" at bounding box center [958, 87] width 19 height 19
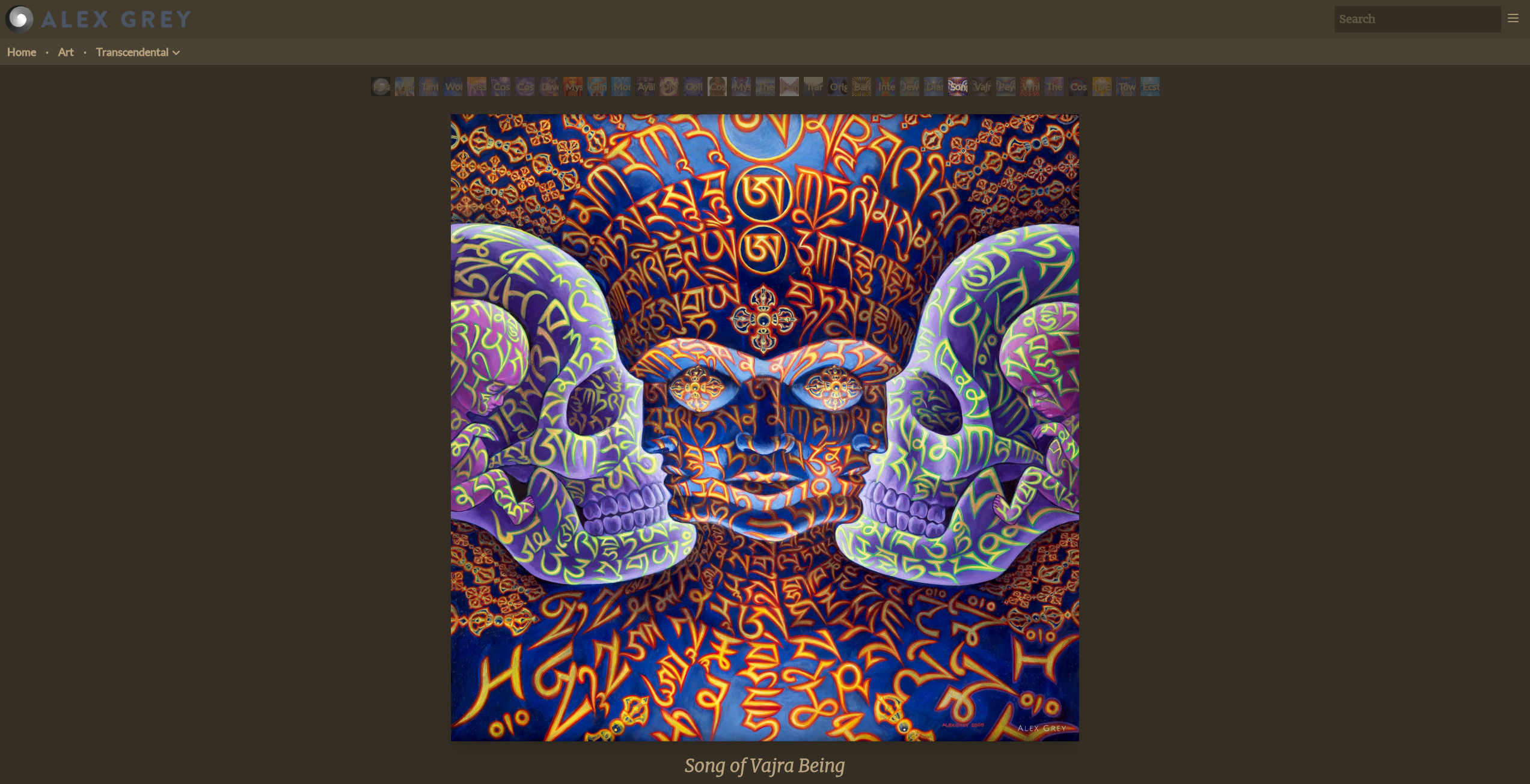
click at [984, 88] on div "Vajra Being" at bounding box center [981, 87] width 19 height 19
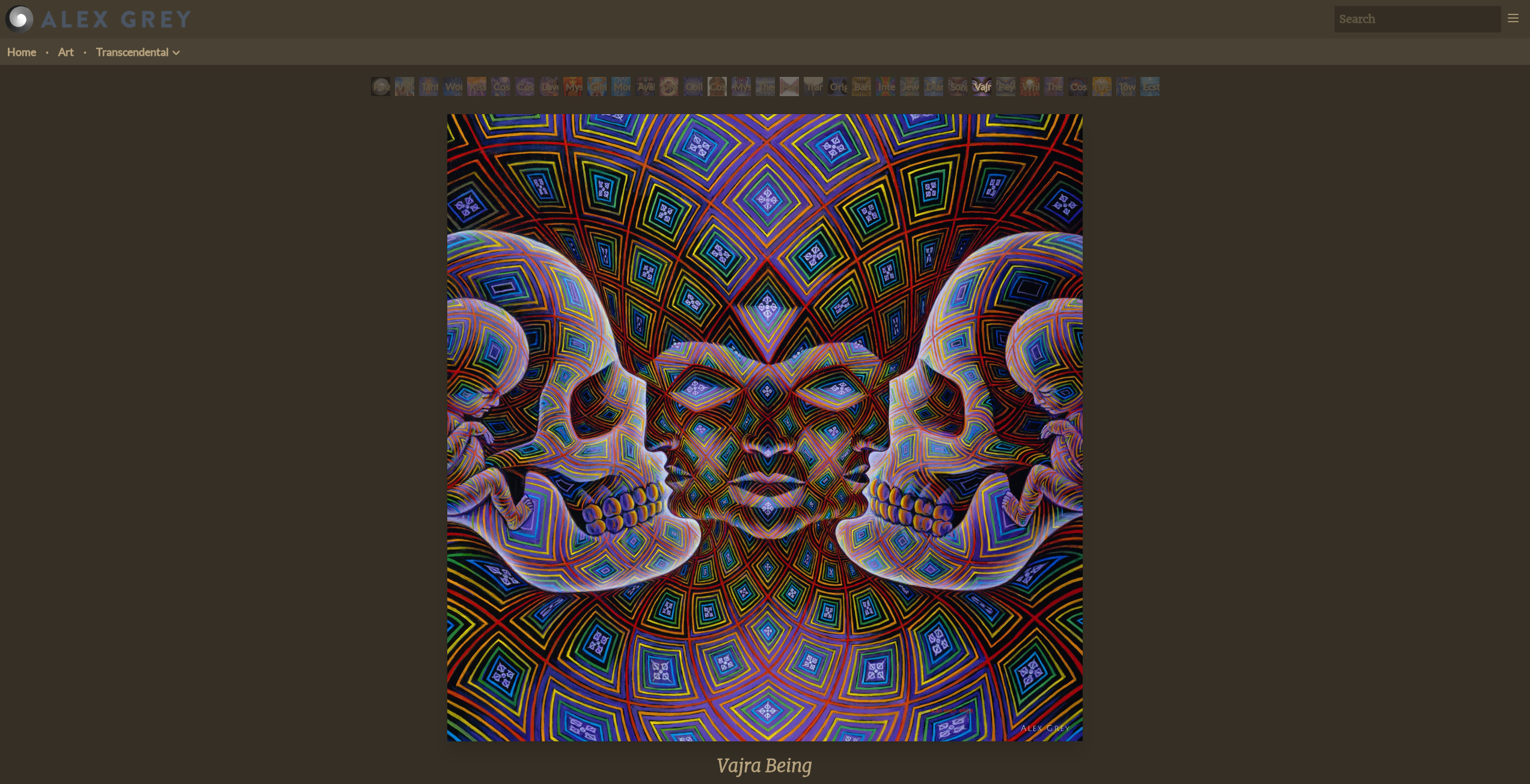
click at [1004, 92] on div "Peyote Being" at bounding box center [1006, 87] width 19 height 19
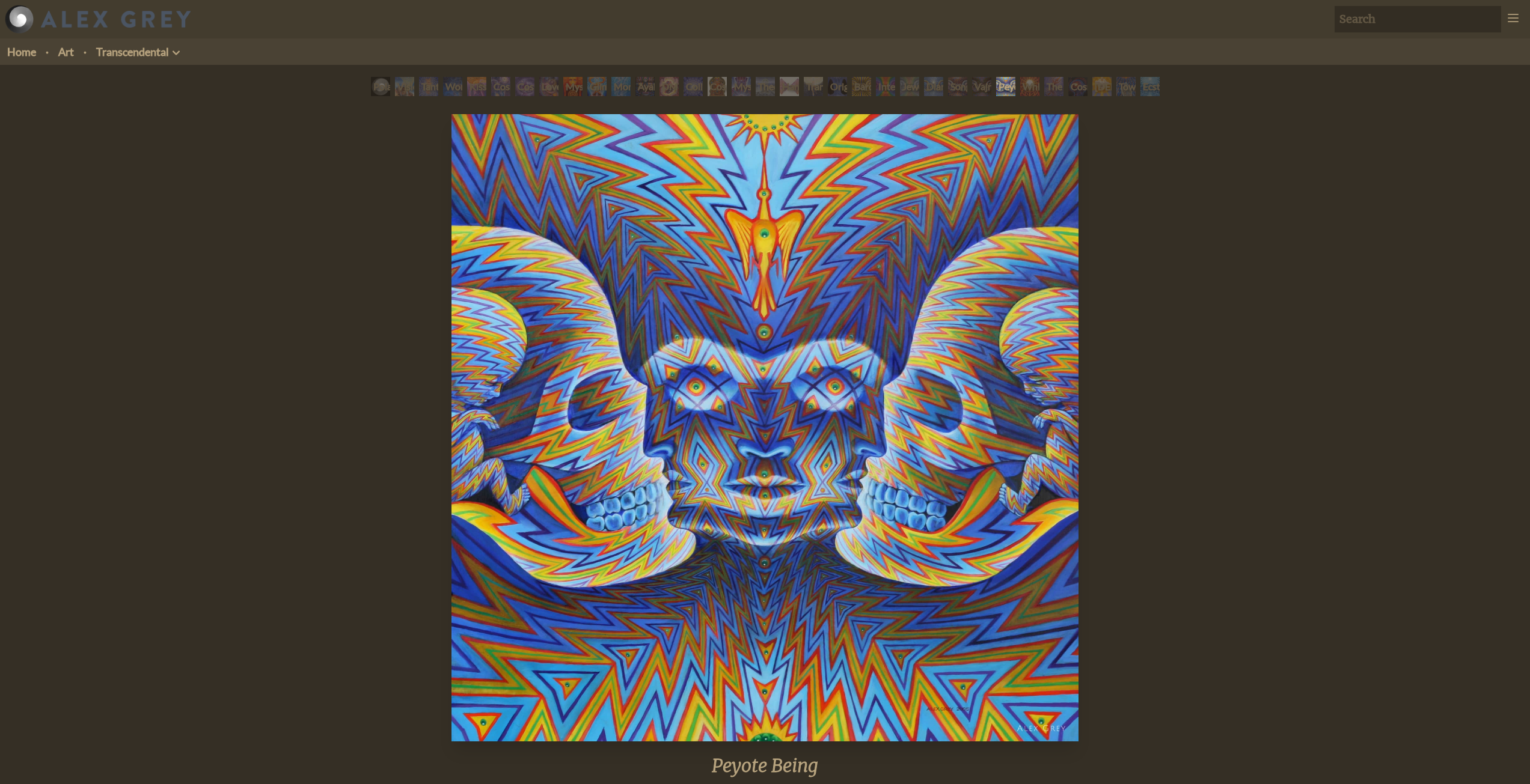
click at [1022, 95] on div "White Light" at bounding box center [1030, 87] width 19 height 19
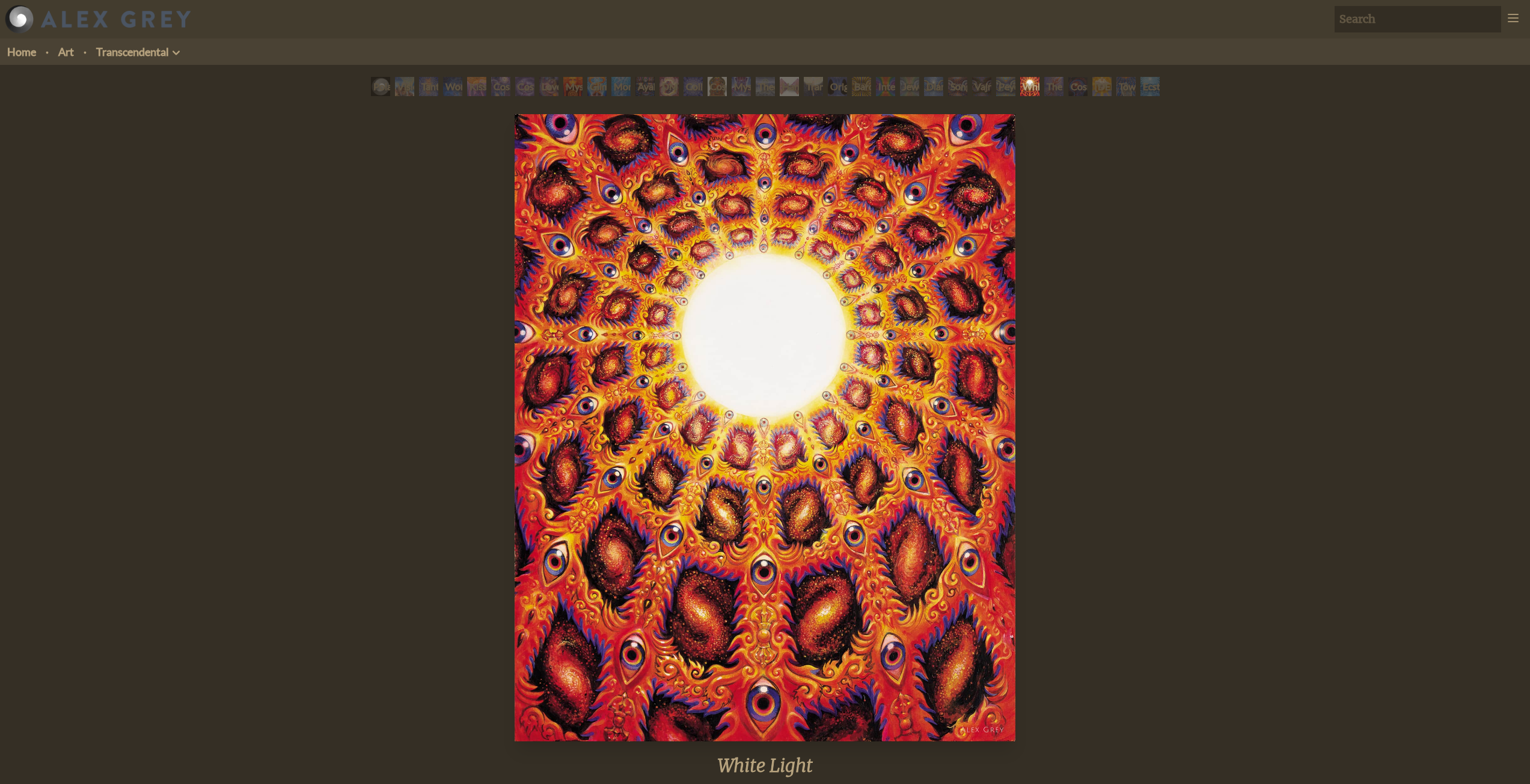
click at [1050, 94] on div "The Great Turn" at bounding box center [1054, 87] width 19 height 19
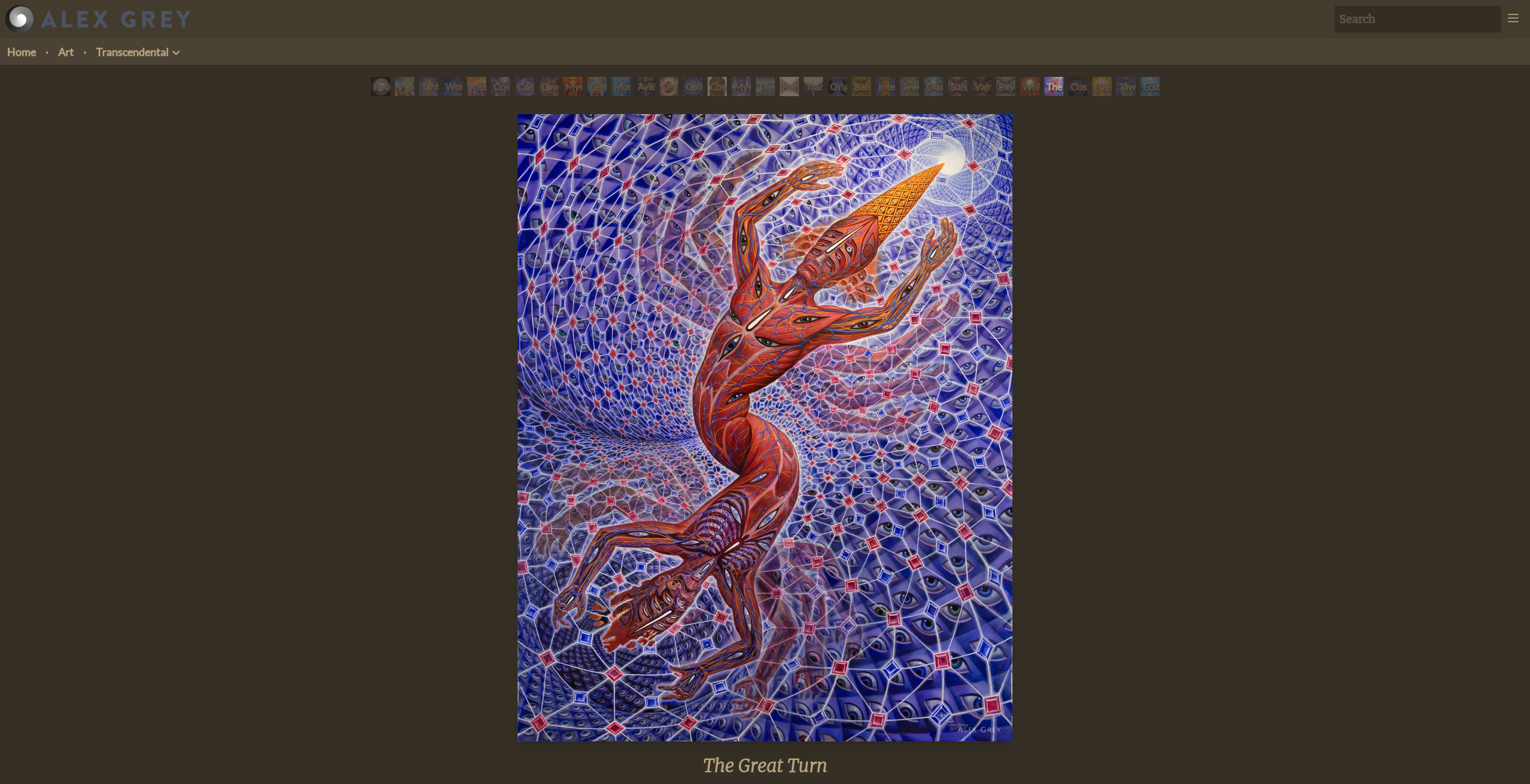
click at [1071, 91] on div "Cosmic Consciousness" at bounding box center [1078, 87] width 19 height 19
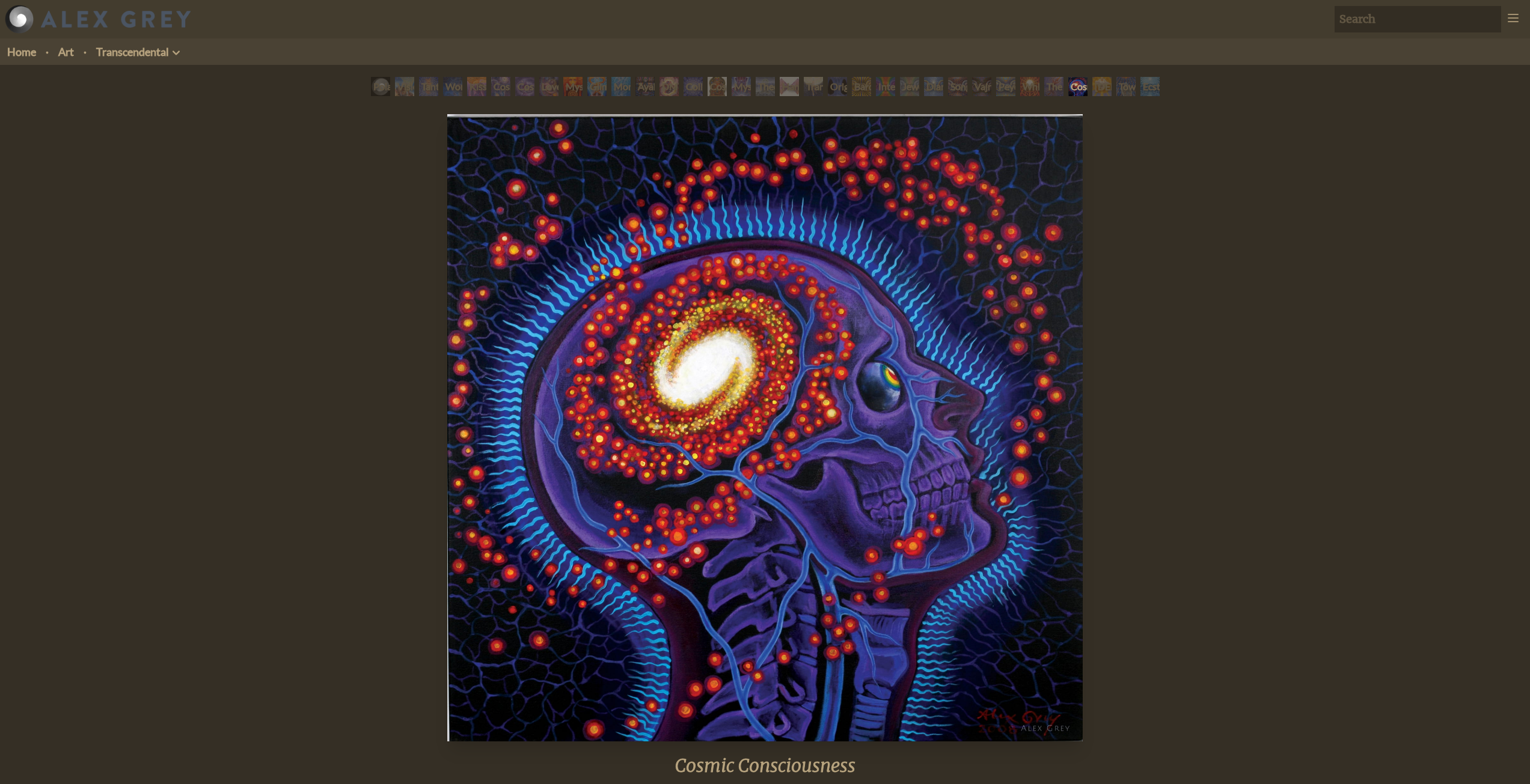
click at [1099, 93] on div "[DEMOGRAPHIC_DATA]" at bounding box center [1102, 87] width 19 height 19
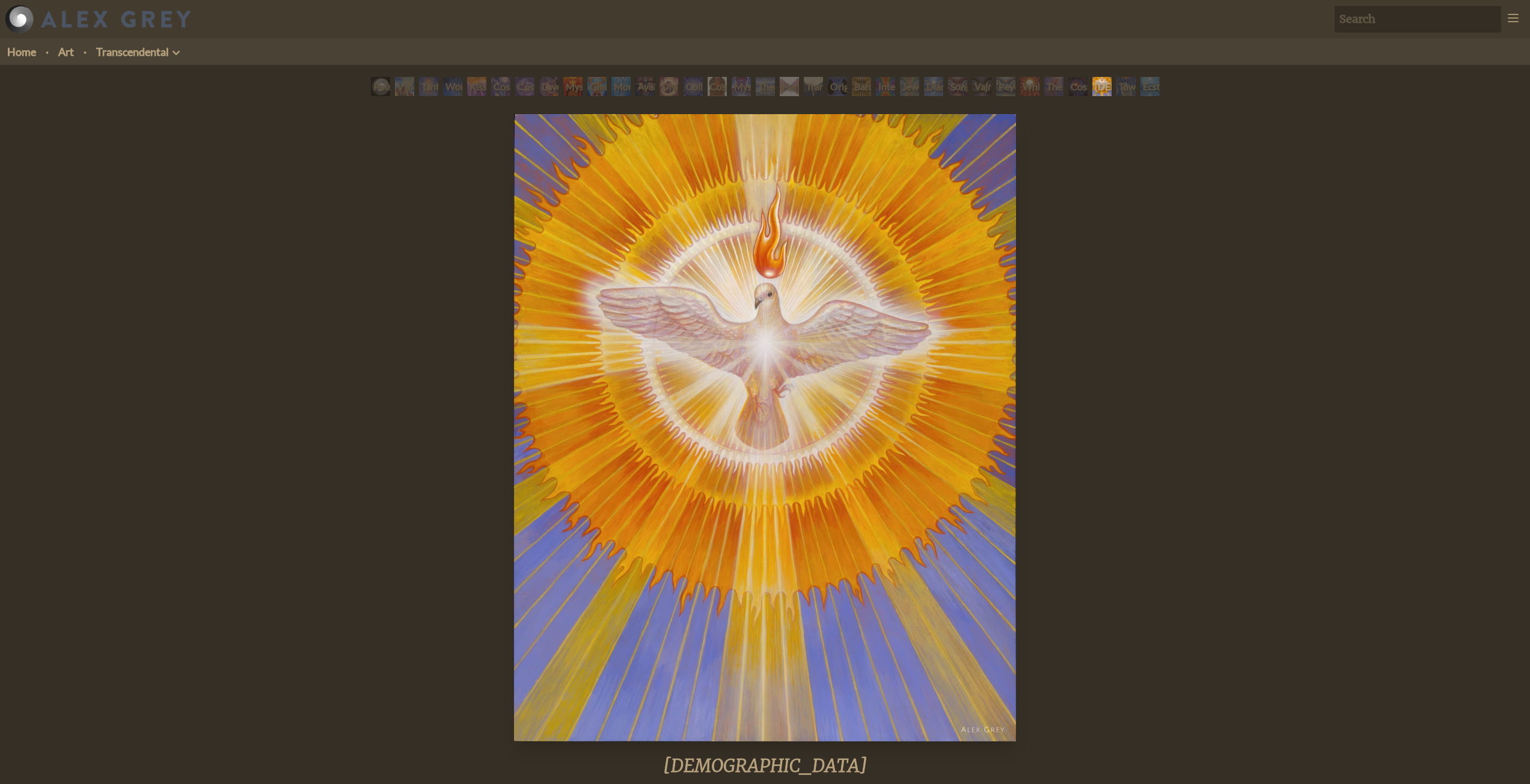
click at [1123, 93] on div "Toward the One" at bounding box center [1126, 87] width 19 height 19
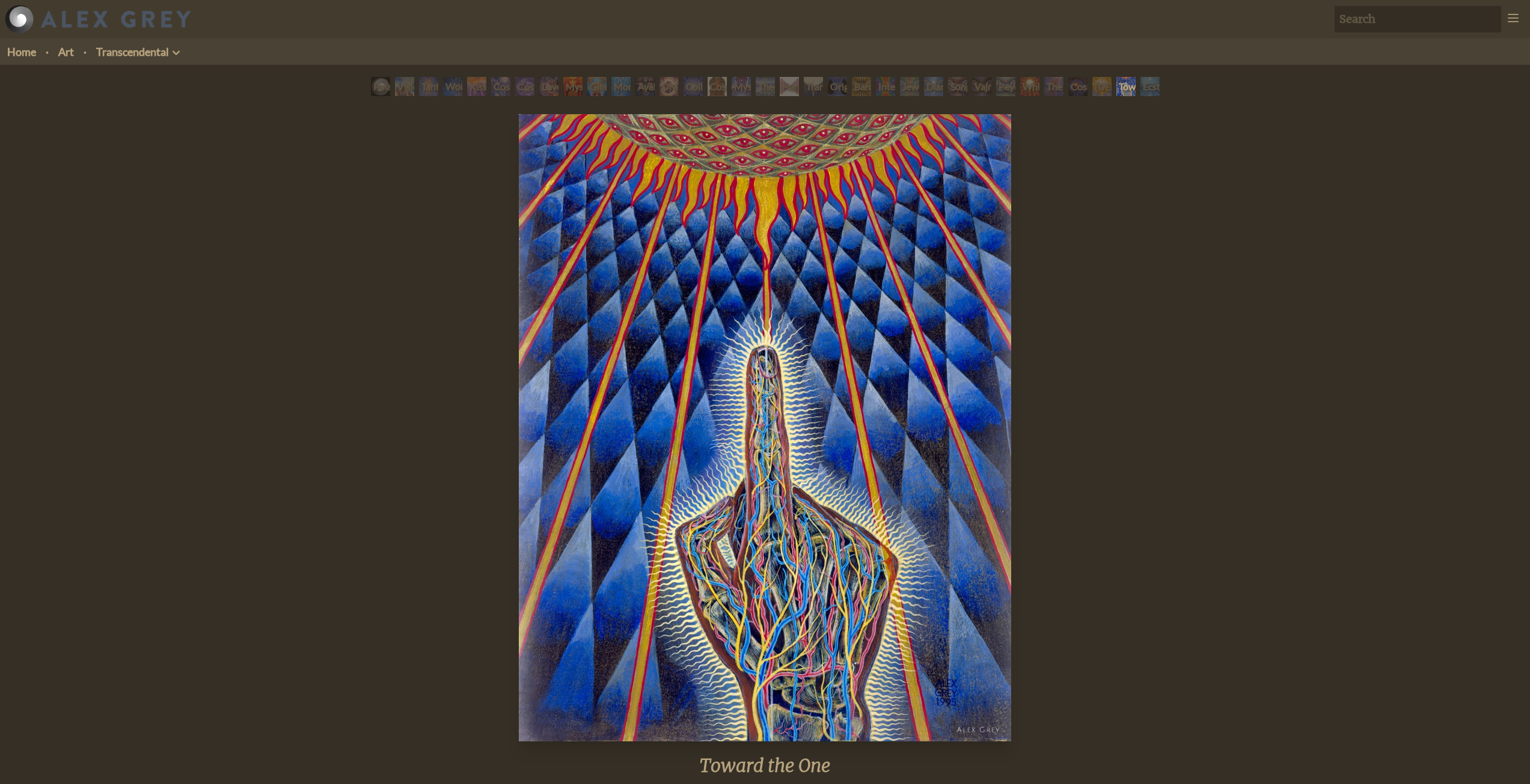
click at [1152, 89] on div "Ecstasy" at bounding box center [1150, 87] width 19 height 19
